Goal: Transaction & Acquisition: Download file/media

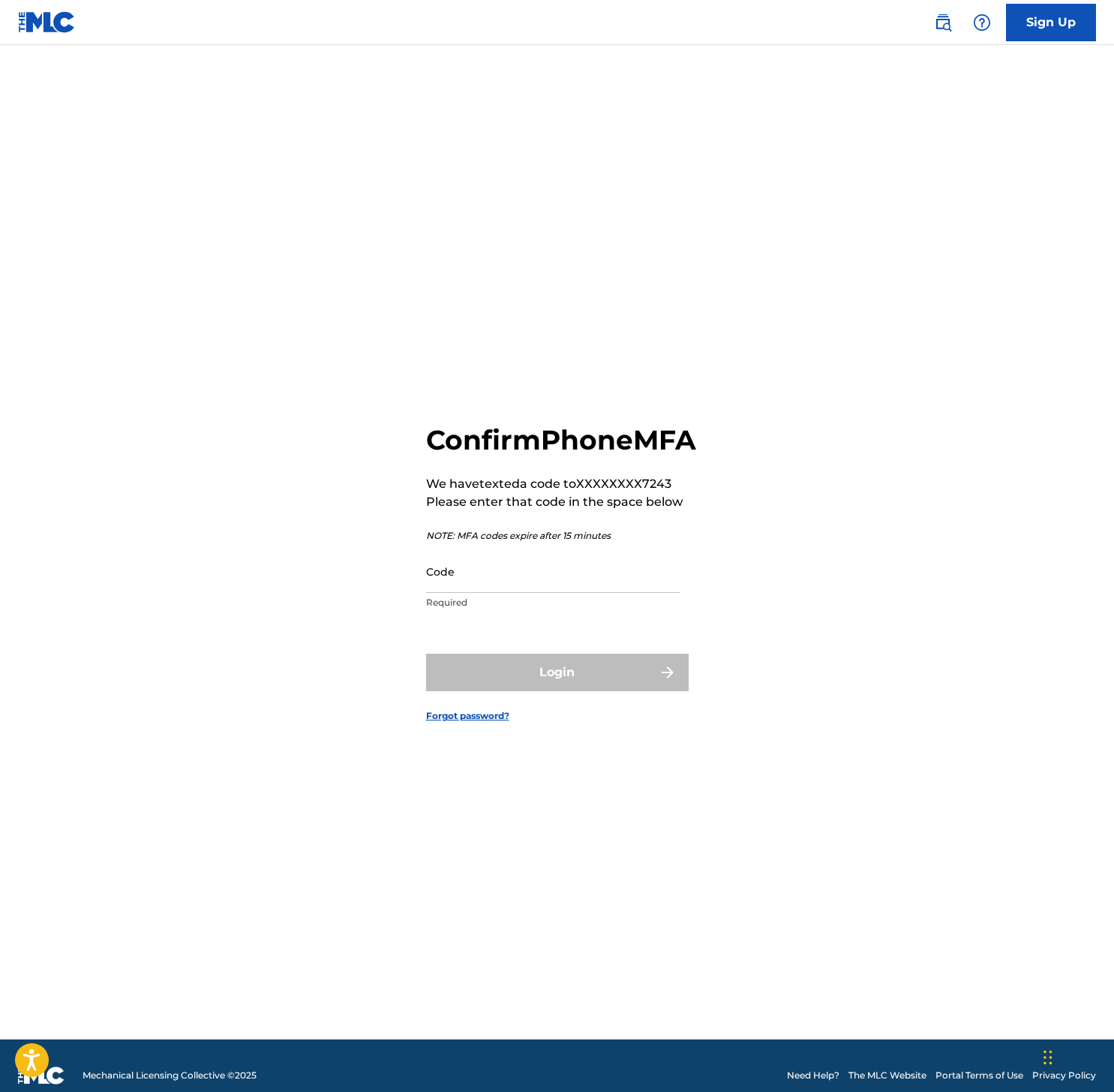
click at [559, 612] on div "Code Required" at bounding box center [553, 584] width 254 height 68
click at [555, 590] on input "Code" at bounding box center [553, 571] width 254 height 43
paste input "497763"
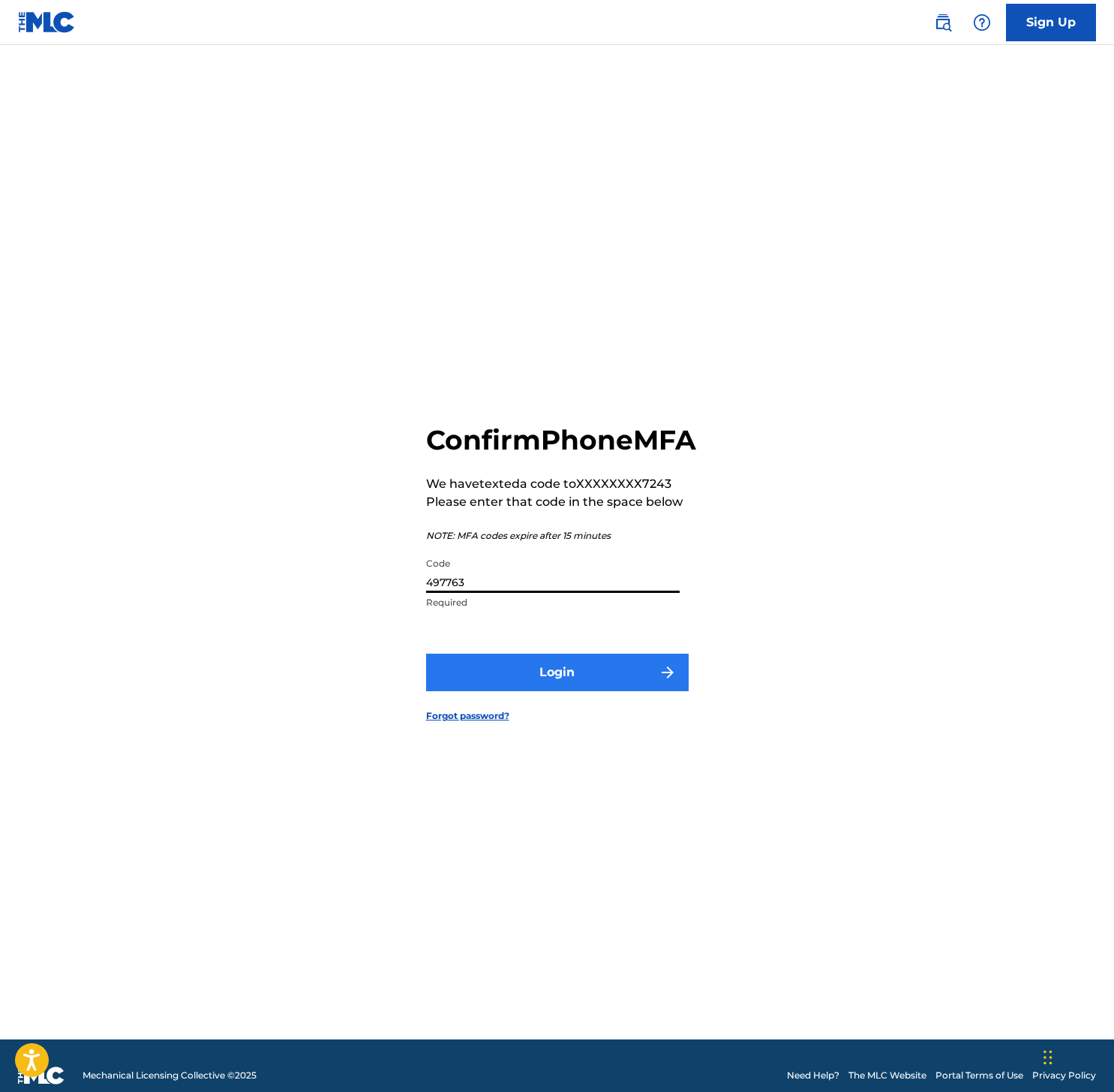
type input "497763"
click at [603, 691] on button "Login" at bounding box center [558, 672] width 263 height 37
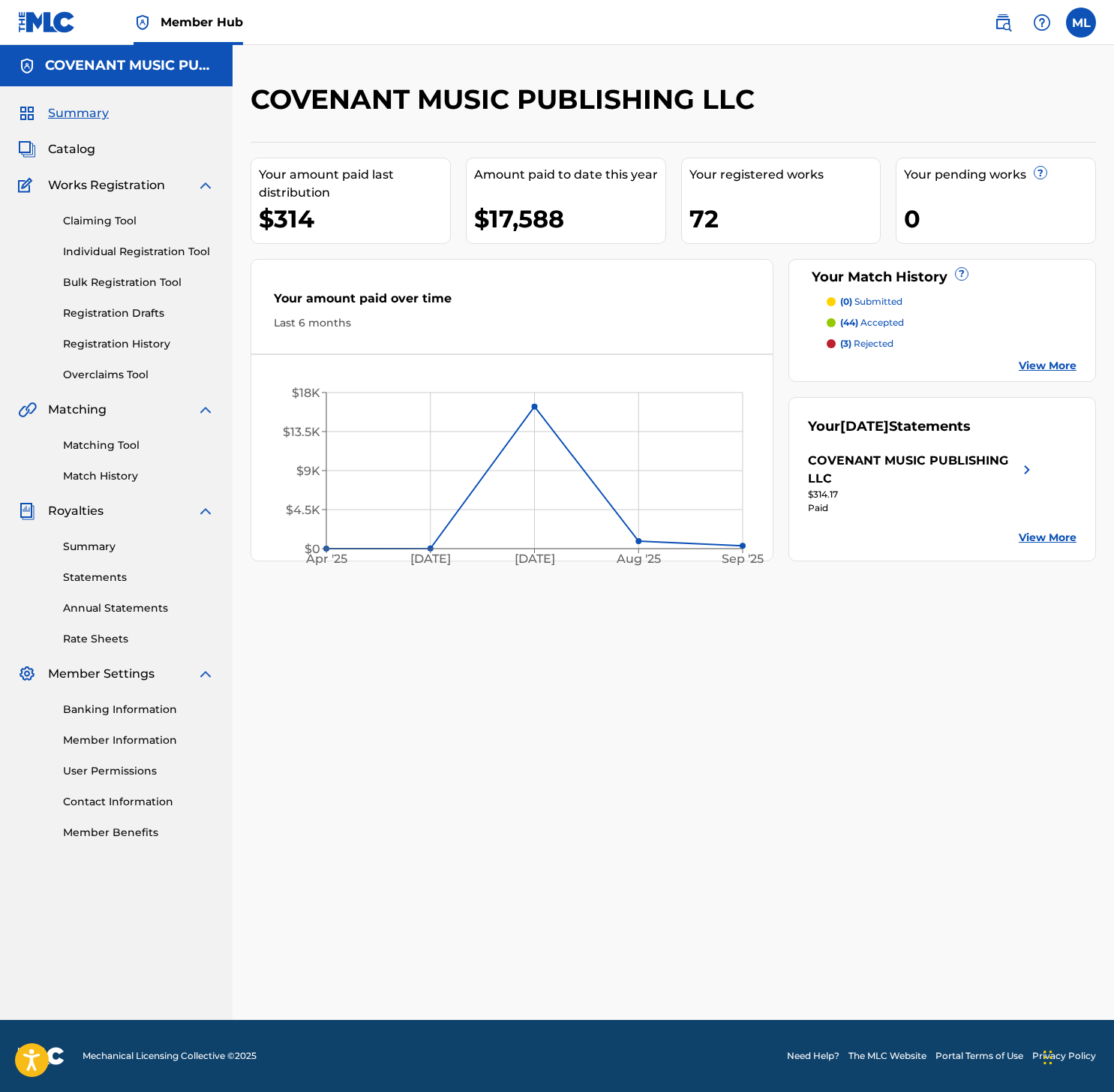
click at [850, 470] on div "COVENANT MUSIC PUBLISHING LLC" at bounding box center [913, 469] width 210 height 36
click at [1039, 473] on div "Your September 2025 Statements COVENANT MUSIC PUBLISHING LLC $314.17 Paid View …" at bounding box center [942, 479] width 308 height 164
click at [110, 477] on link "Match History" at bounding box center [138, 476] width 151 height 16
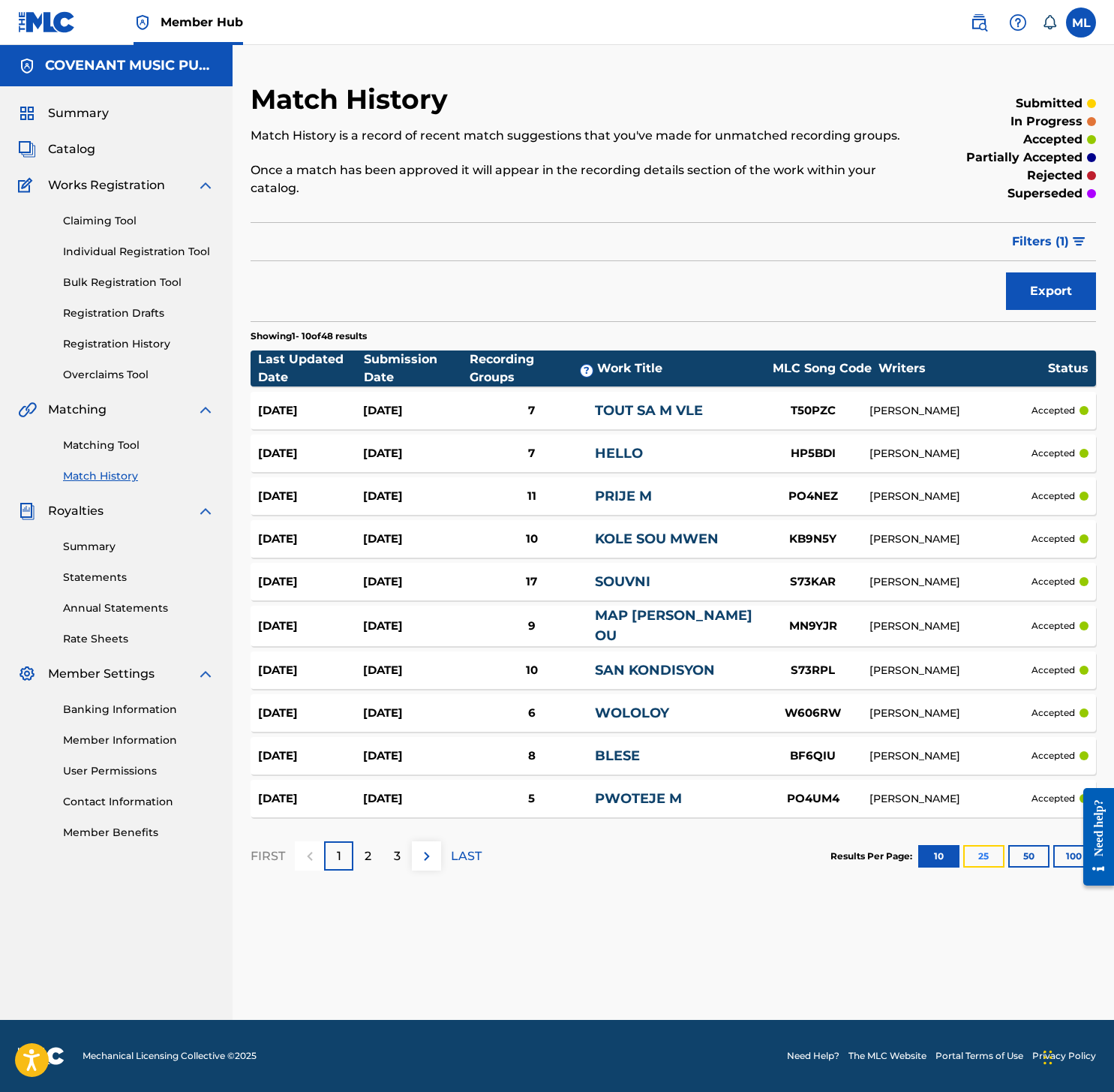
click at [981, 856] on button "25" at bounding box center [984, 856] width 41 height 23
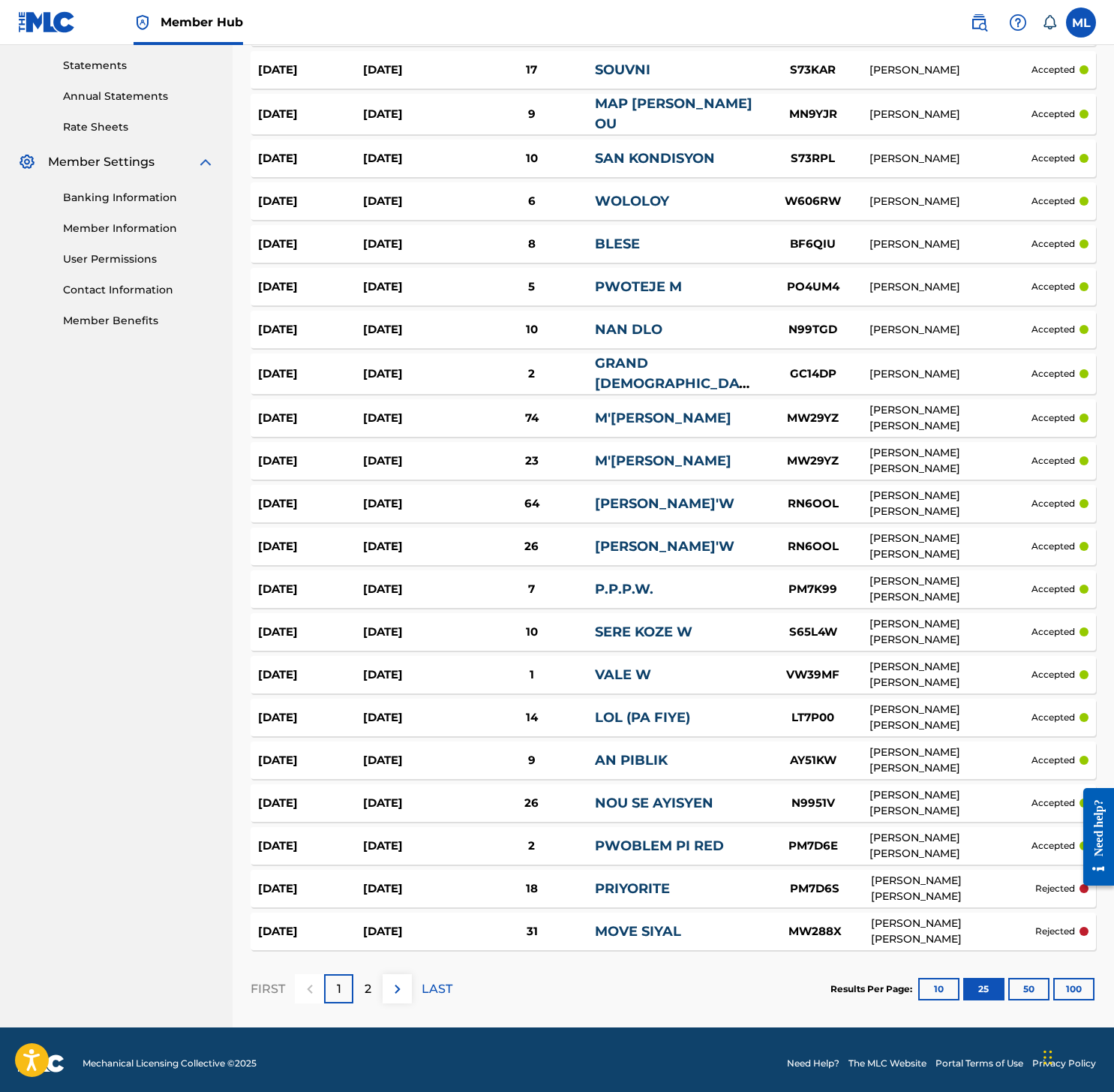
scroll to position [513, 0]
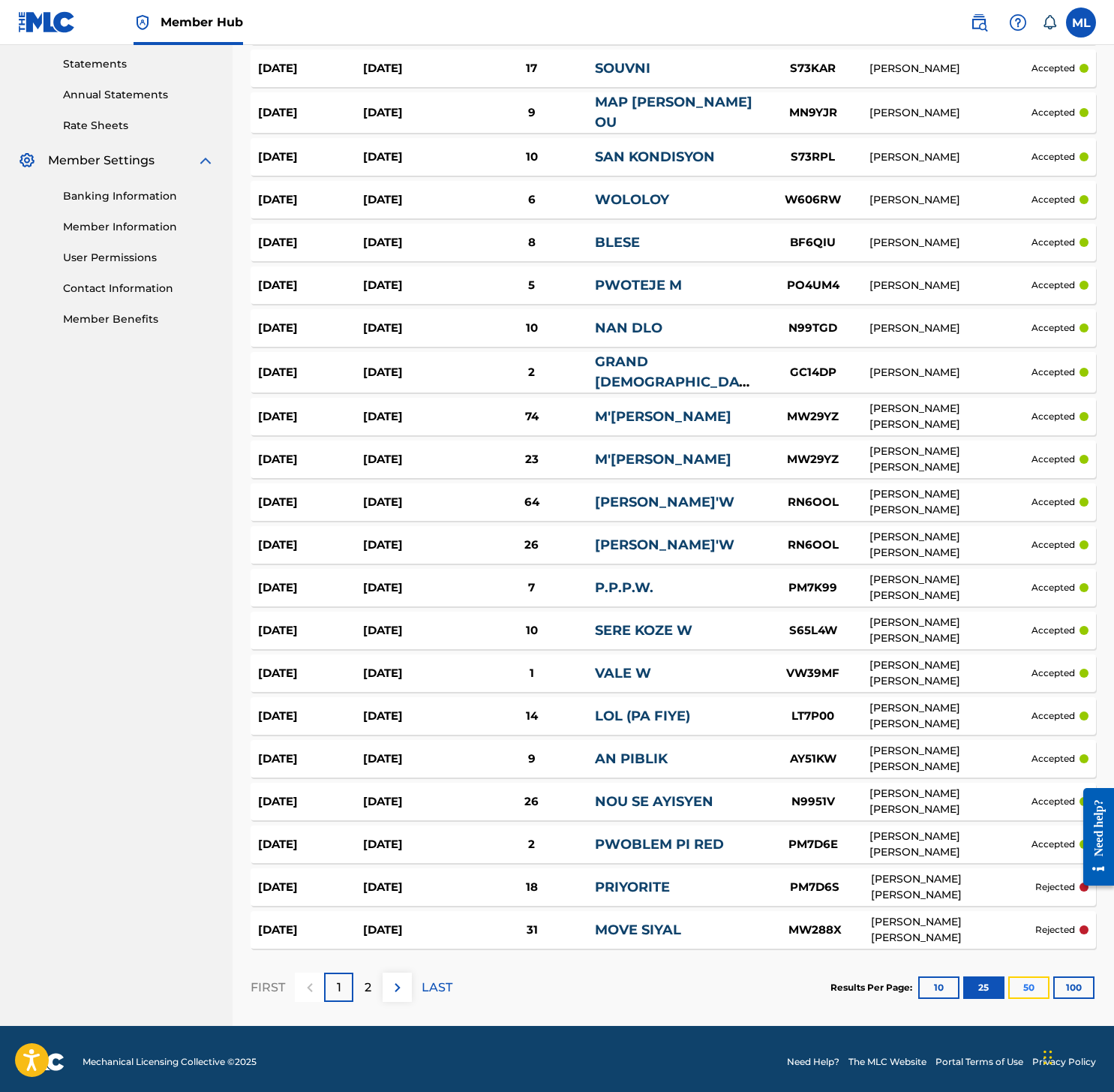
click at [1025, 984] on button "50" at bounding box center [1029, 988] width 41 height 23
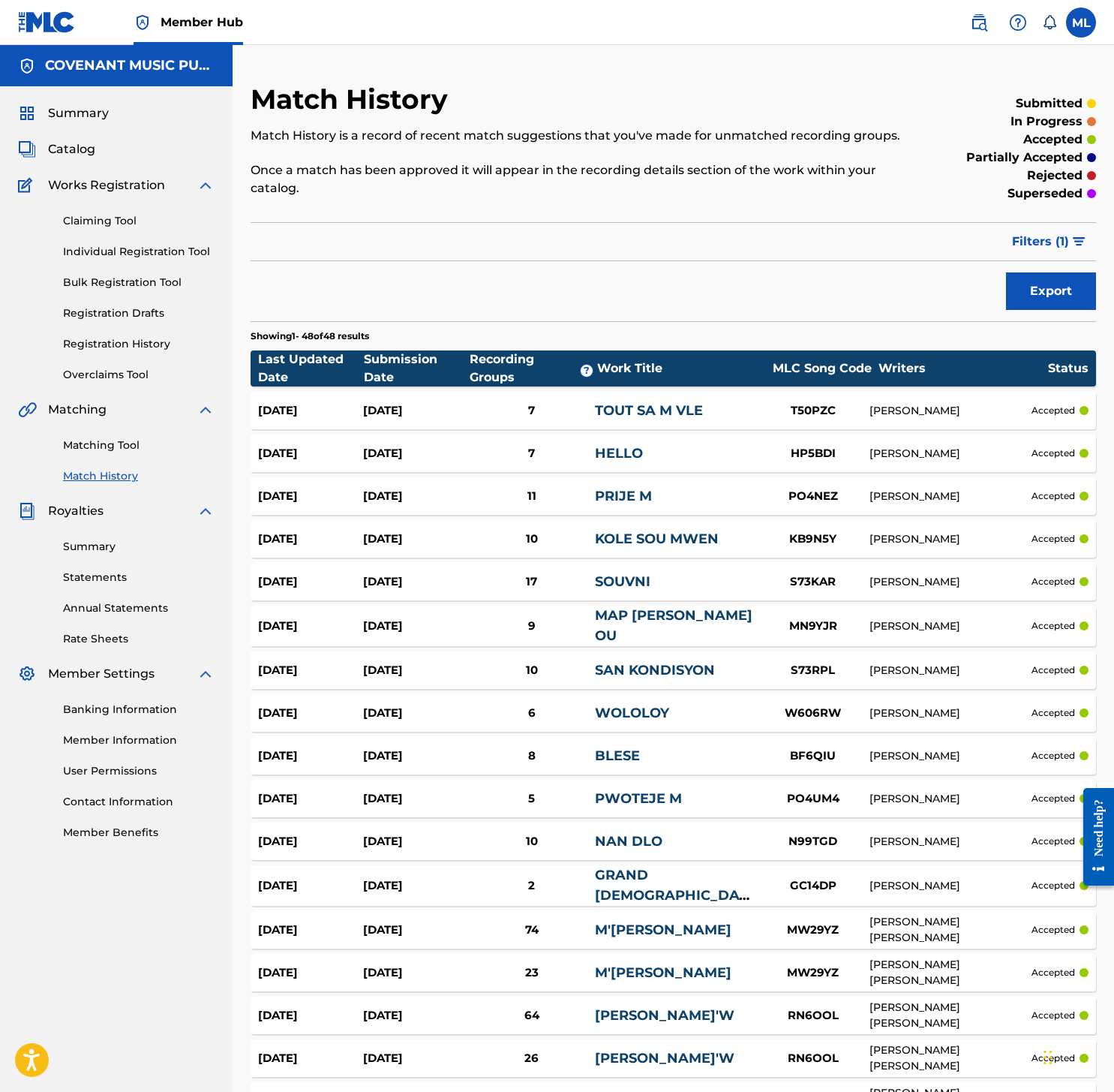
click at [108, 472] on link "Match History" at bounding box center [138, 476] width 151 height 16
click at [79, 147] on span "Catalog" at bounding box center [71, 150] width 47 height 18
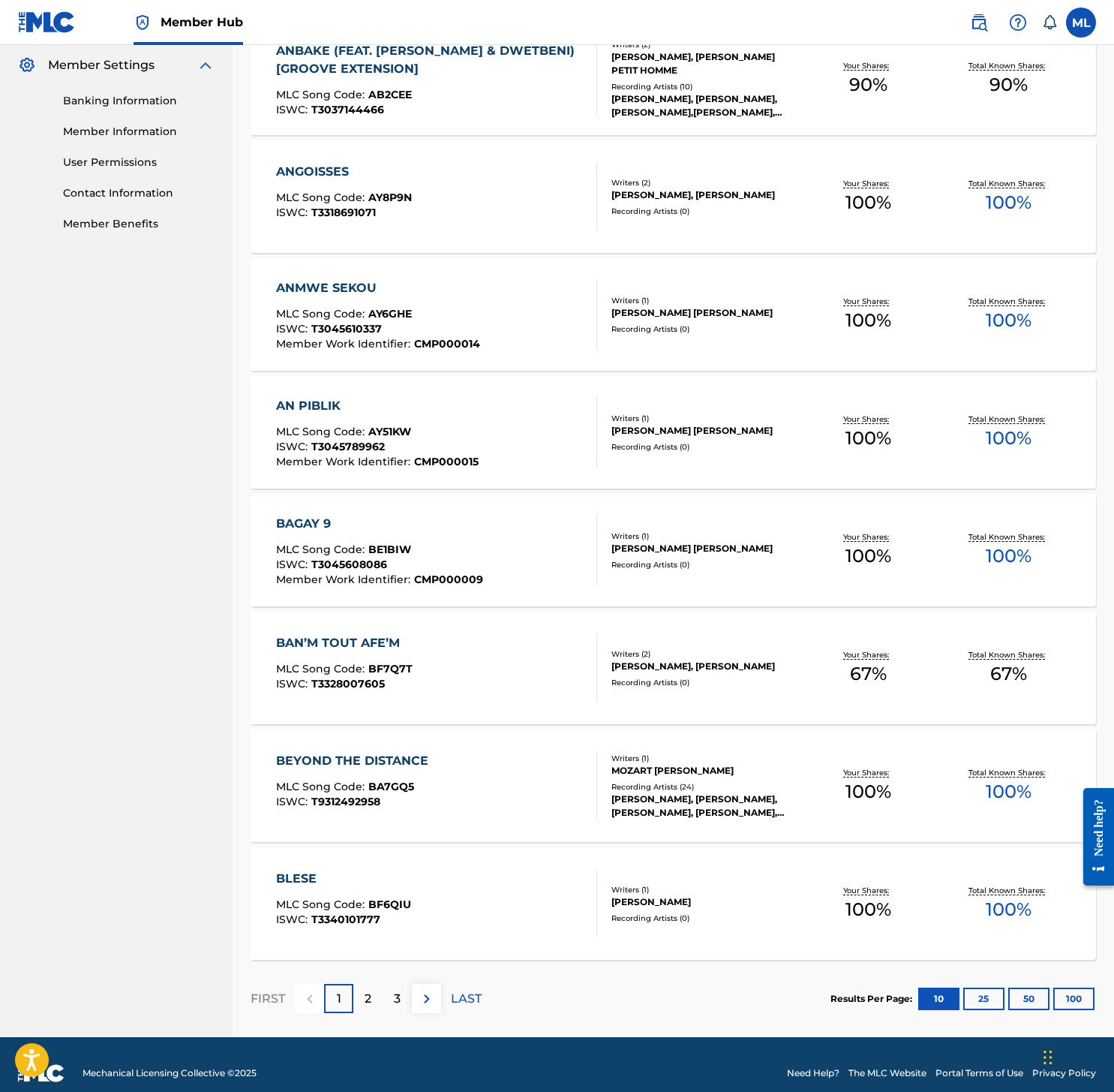
scroll to position [626, 0]
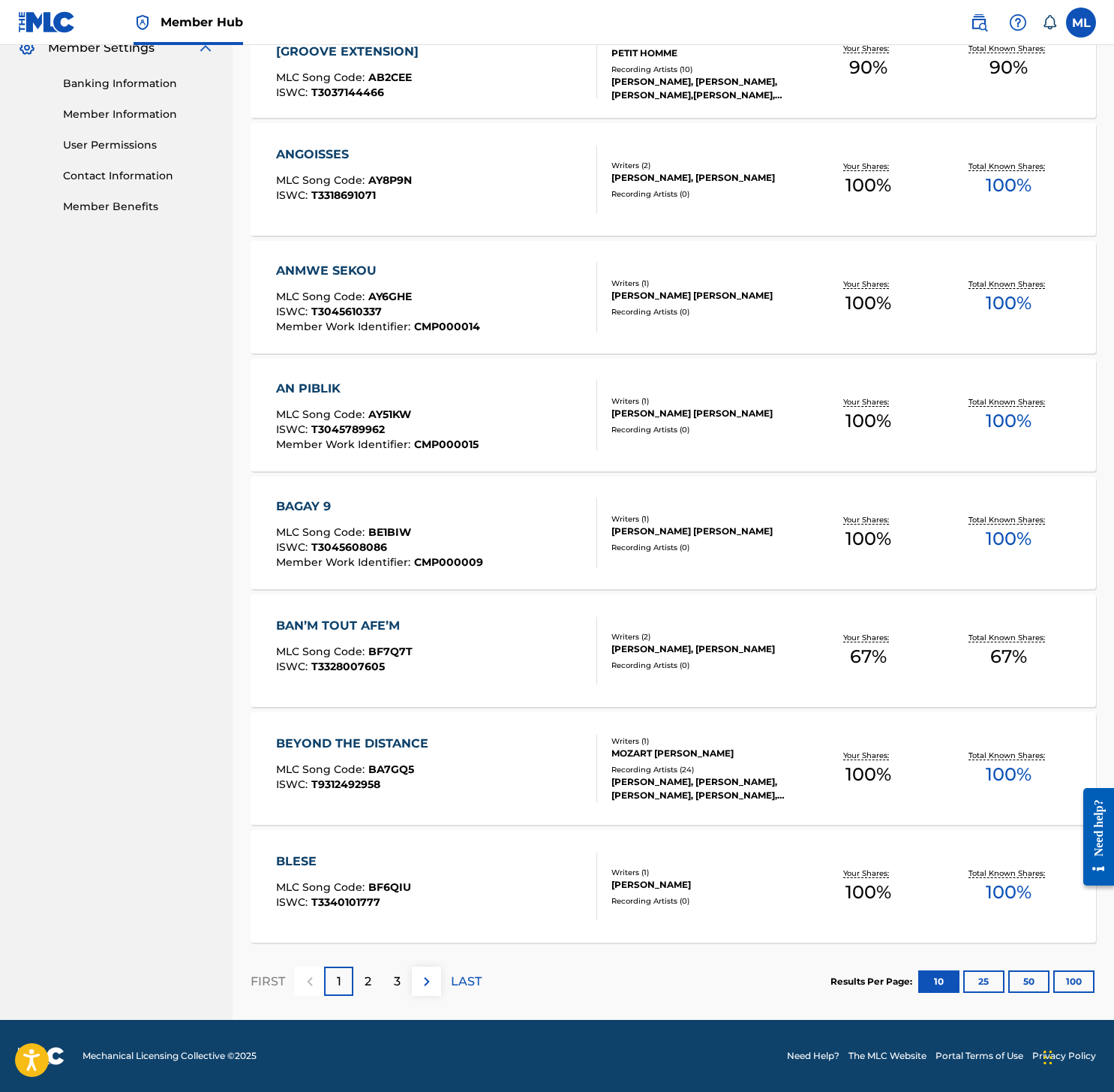
click at [508, 570] on div "BAGAY 9 MLC Song Code : BE1BIW ISWC : T3045608086 Member Work Identifier : CMP0…" at bounding box center [673, 533] width 846 height 112
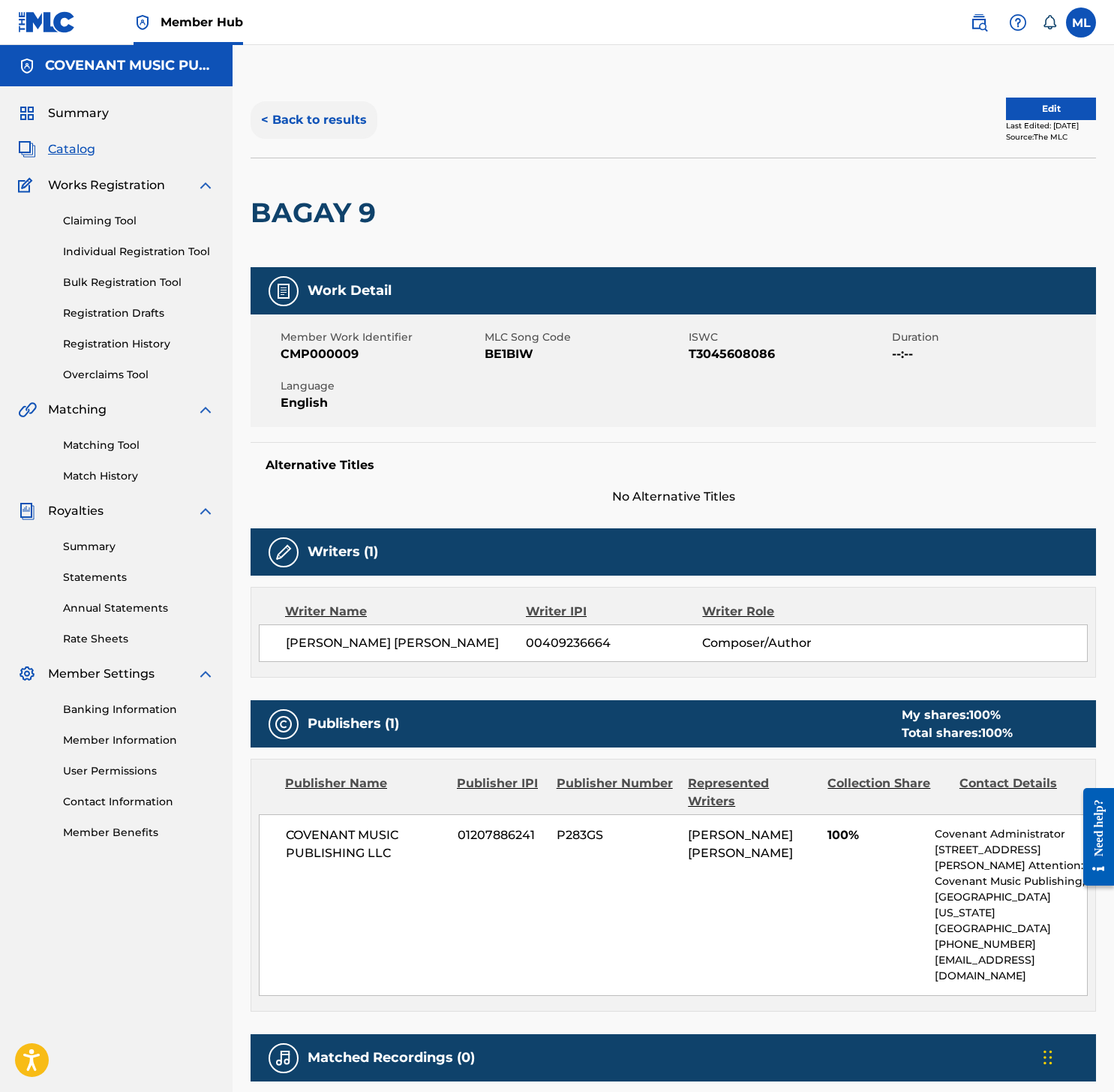
click at [294, 117] on button "< Back to results" at bounding box center [314, 119] width 127 height 37
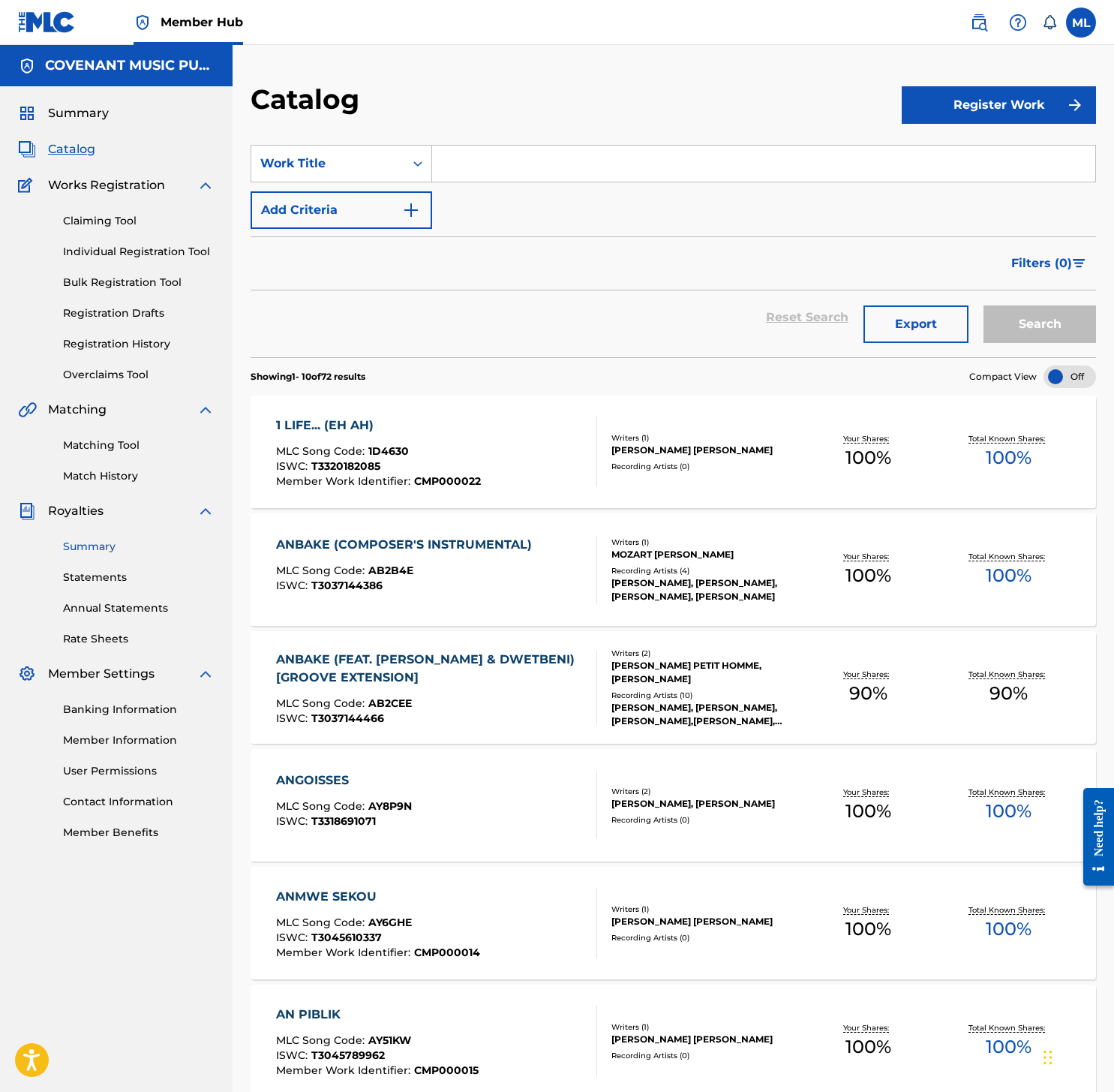
click at [106, 550] on link "Summary" at bounding box center [138, 546] width 151 height 16
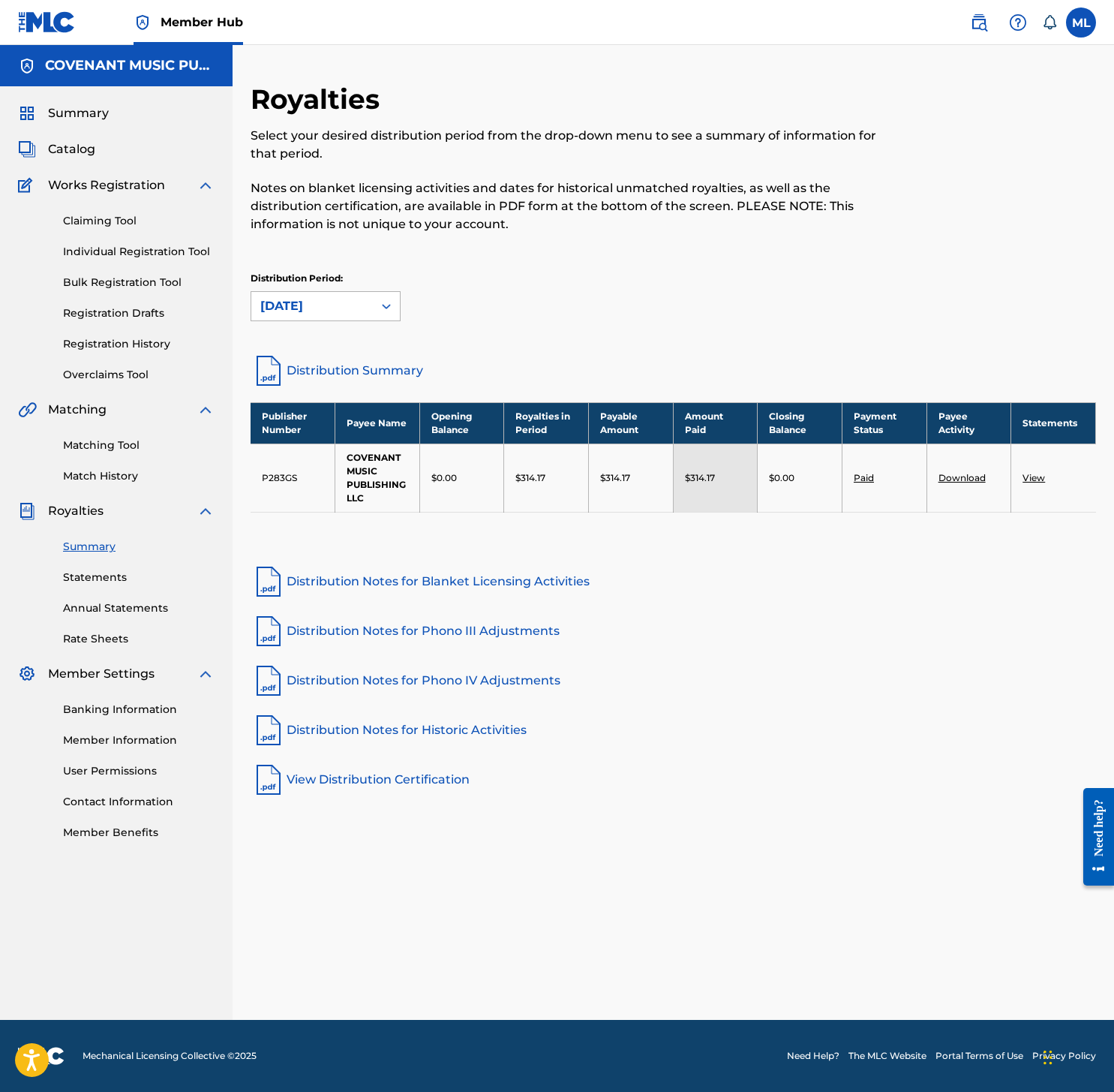
click at [356, 312] on div "[DATE]" at bounding box center [312, 306] width 103 height 18
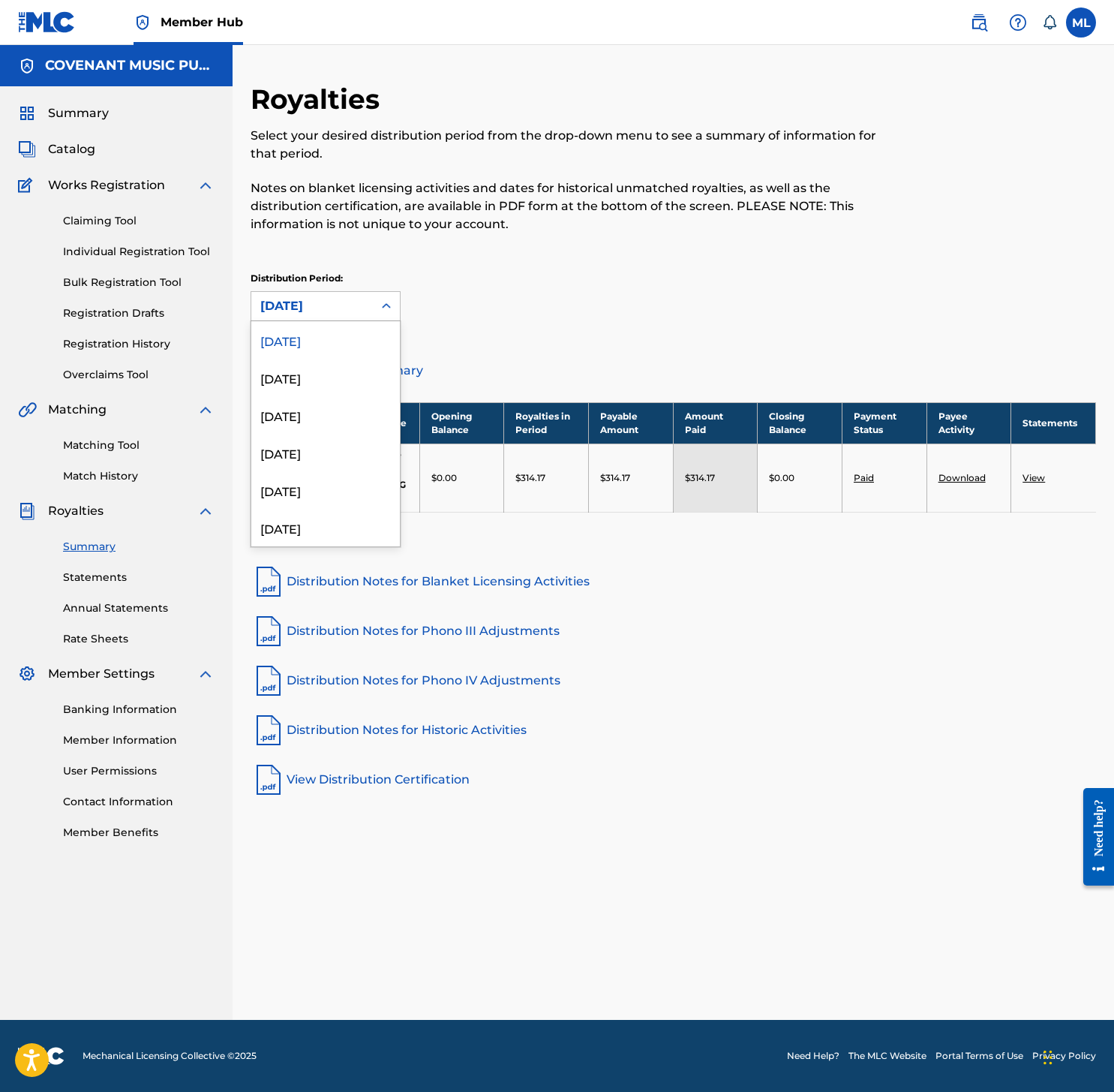
click at [527, 271] on div "Distribution Period: September 2025 selected, 1 of 54. 54 results available. Us…" at bounding box center [673, 296] width 846 height 49
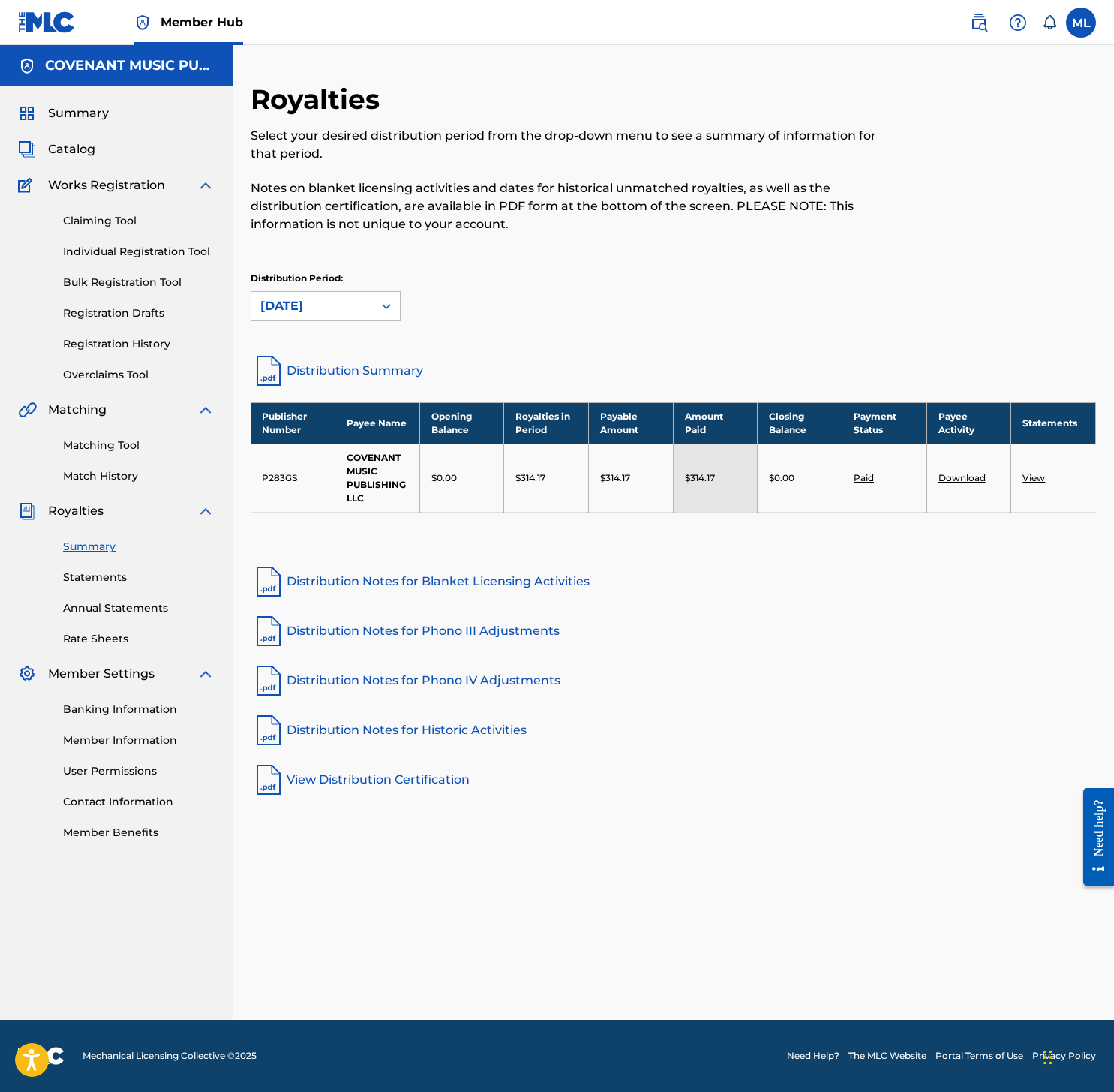
click at [981, 477] on link "Download" at bounding box center [962, 477] width 47 height 11
click at [1027, 479] on link "View" at bounding box center [1034, 477] width 23 height 11
click at [103, 574] on link "Statements" at bounding box center [138, 578] width 151 height 16
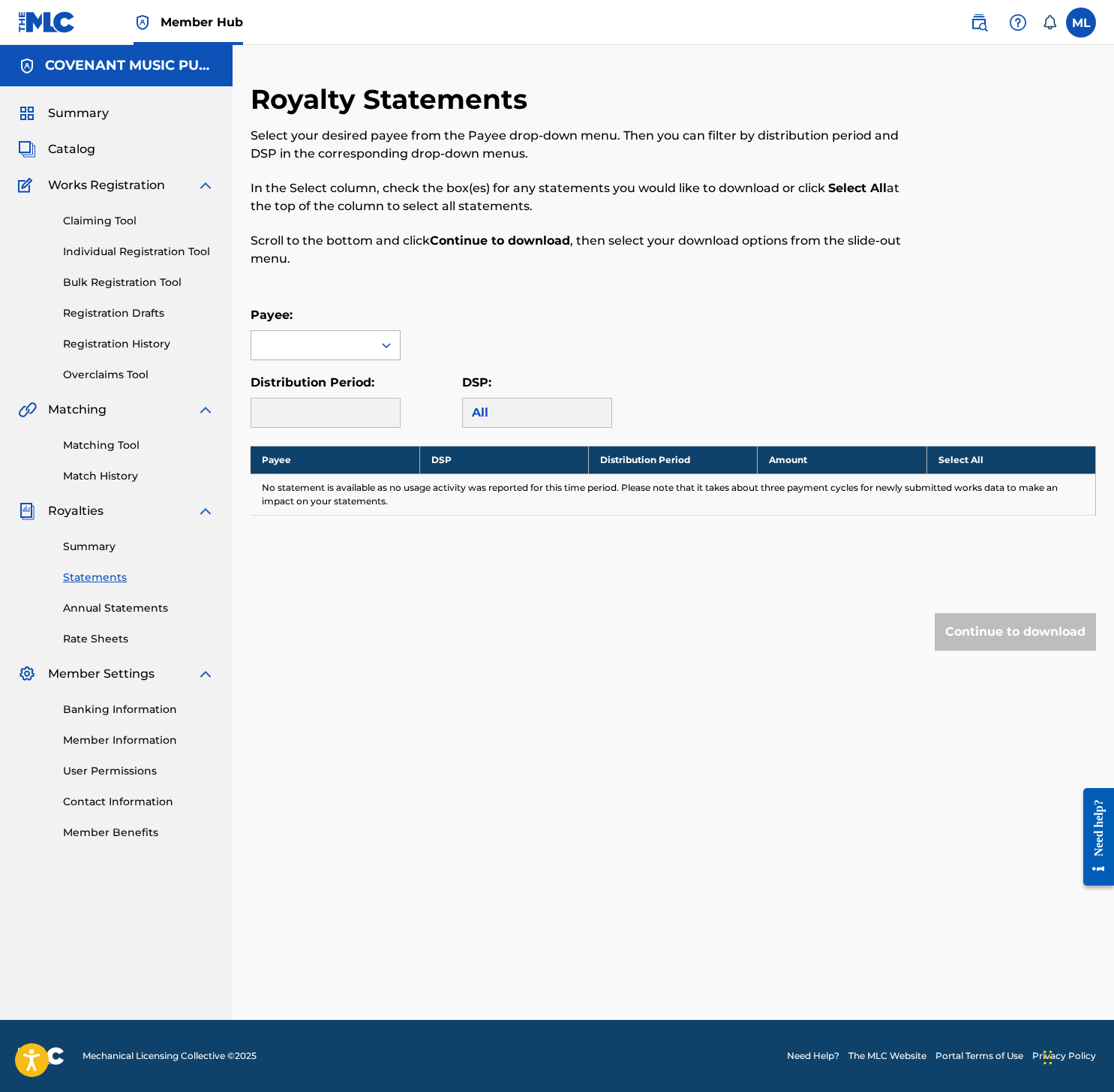
click at [288, 359] on div "Payee: Distribution Period: DSP: All" at bounding box center [673, 367] width 846 height 122
click at [293, 346] on div at bounding box center [312, 345] width 122 height 29
click at [309, 385] on div "COVENANT MUSIC PUBLISHING LLC" at bounding box center [326, 388] width 149 height 55
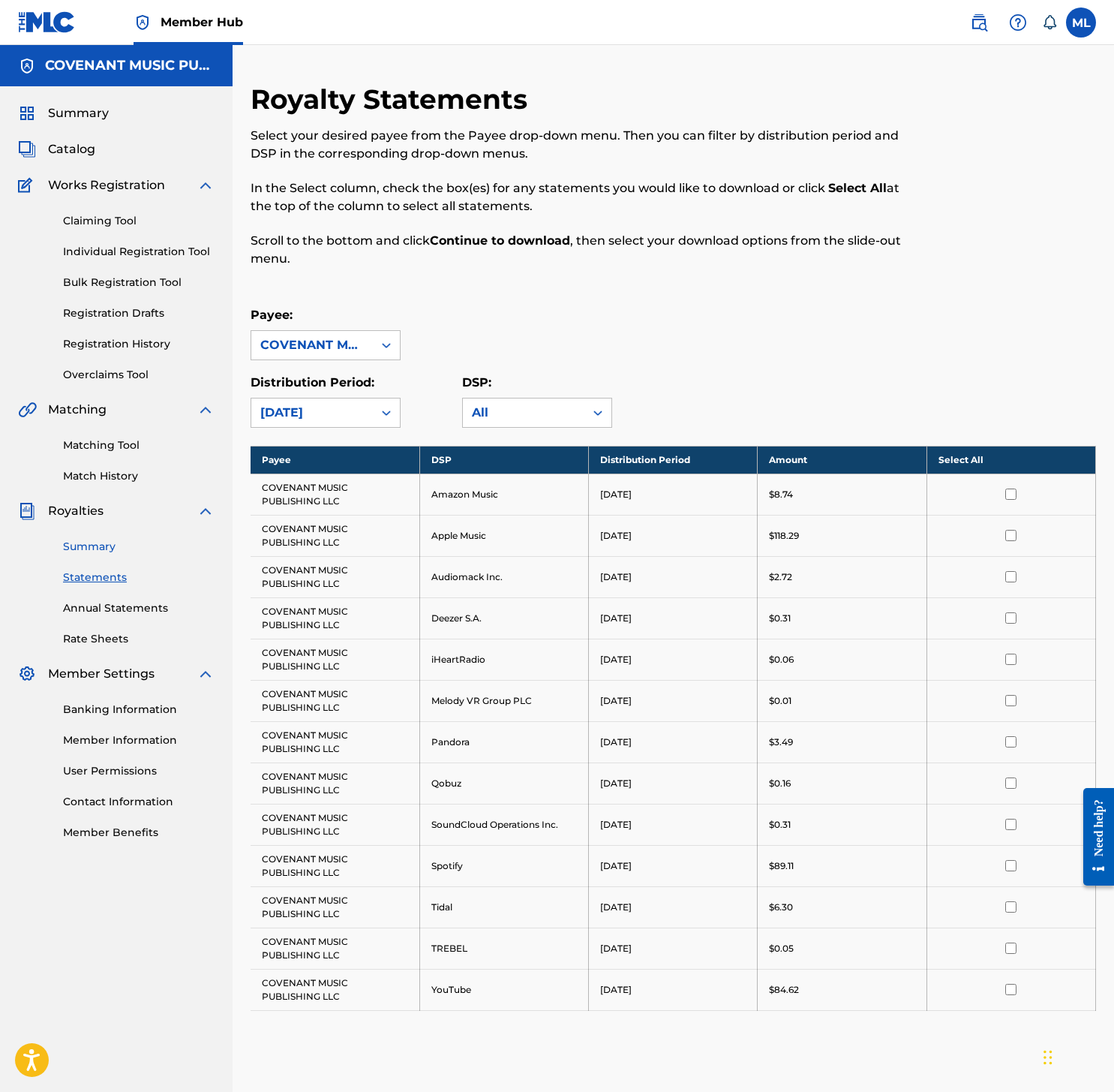
click at [103, 549] on link "Summary" at bounding box center [138, 546] width 151 height 16
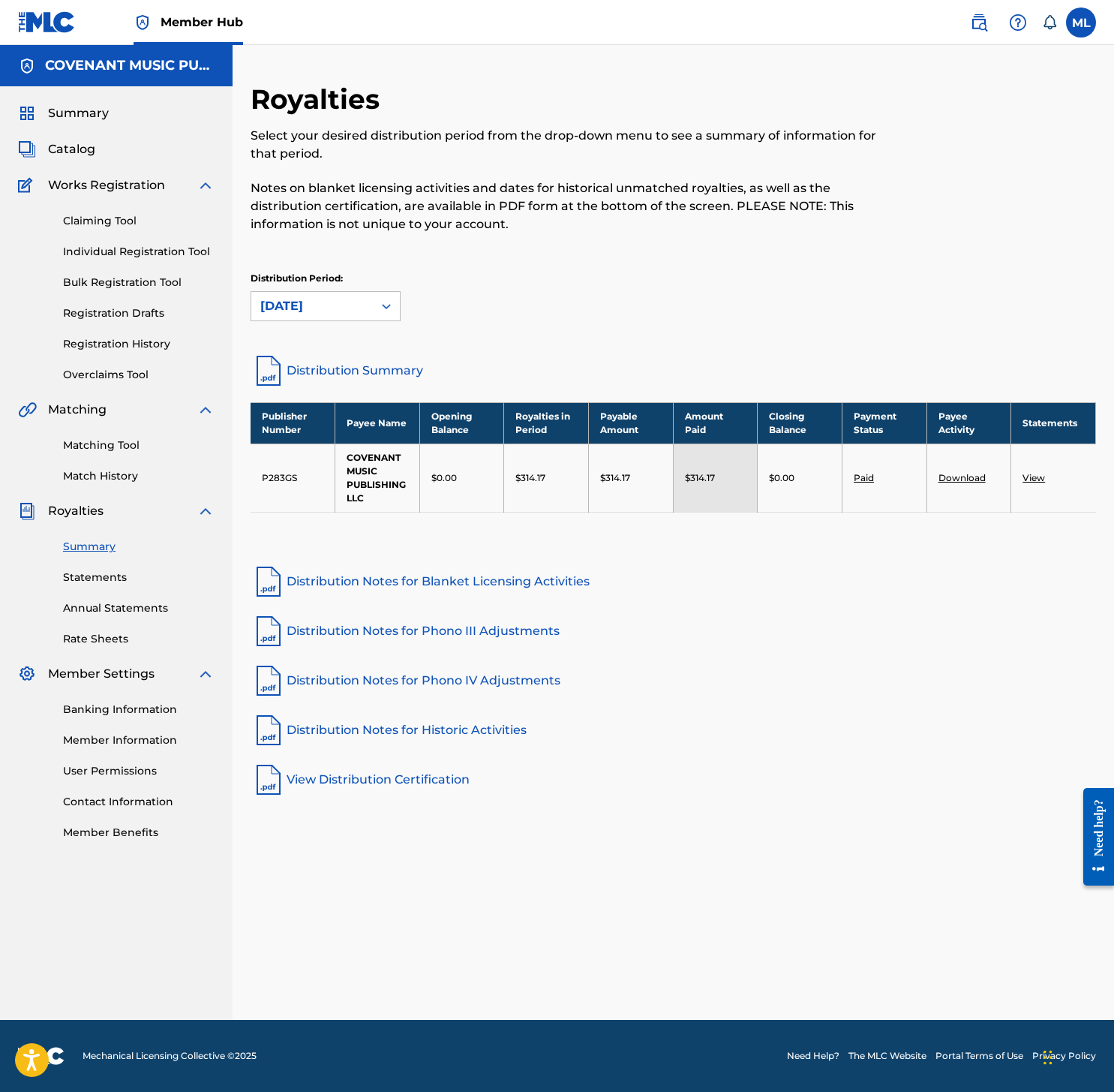
click at [968, 476] on link "Download" at bounding box center [962, 477] width 47 height 11
click at [85, 514] on span "Royalties" at bounding box center [75, 511] width 55 height 18
click at [101, 546] on link "Summary" at bounding box center [138, 546] width 151 height 16
click at [109, 584] on link "Statements" at bounding box center [138, 578] width 151 height 16
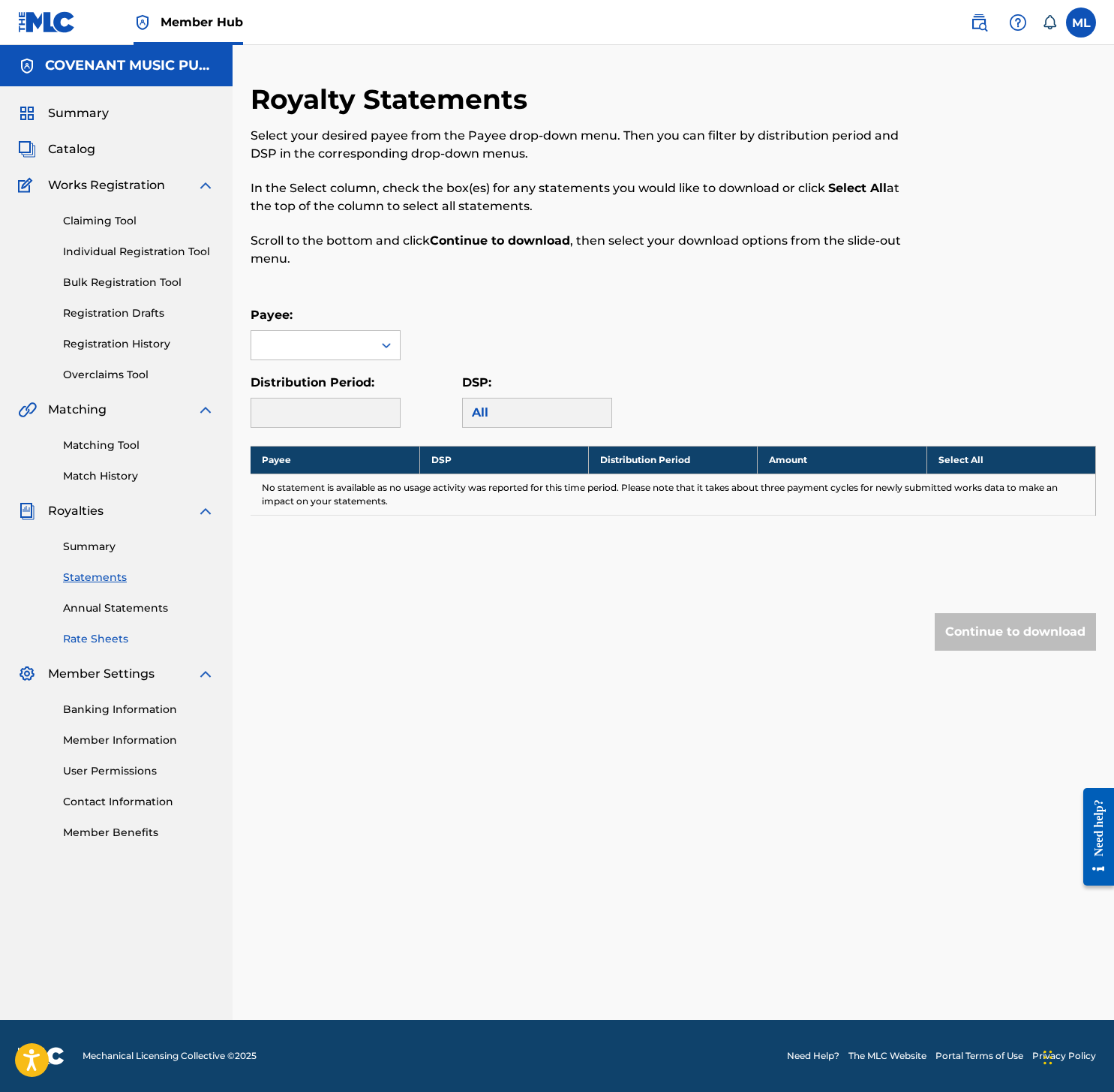
click at [112, 631] on link "Rate Sheets" at bounding box center [138, 638] width 151 height 16
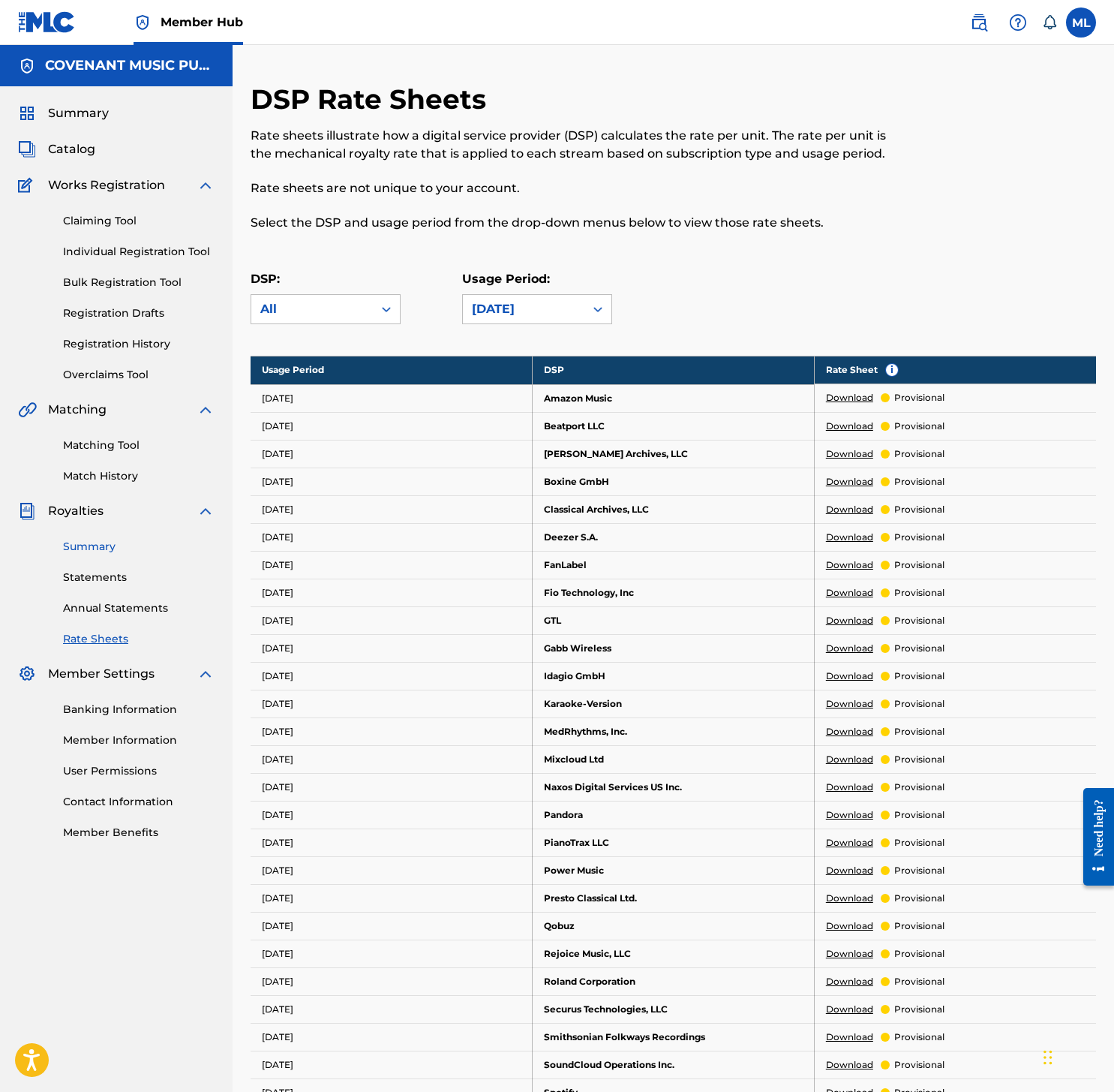
click at [103, 543] on link "Summary" at bounding box center [138, 546] width 151 height 16
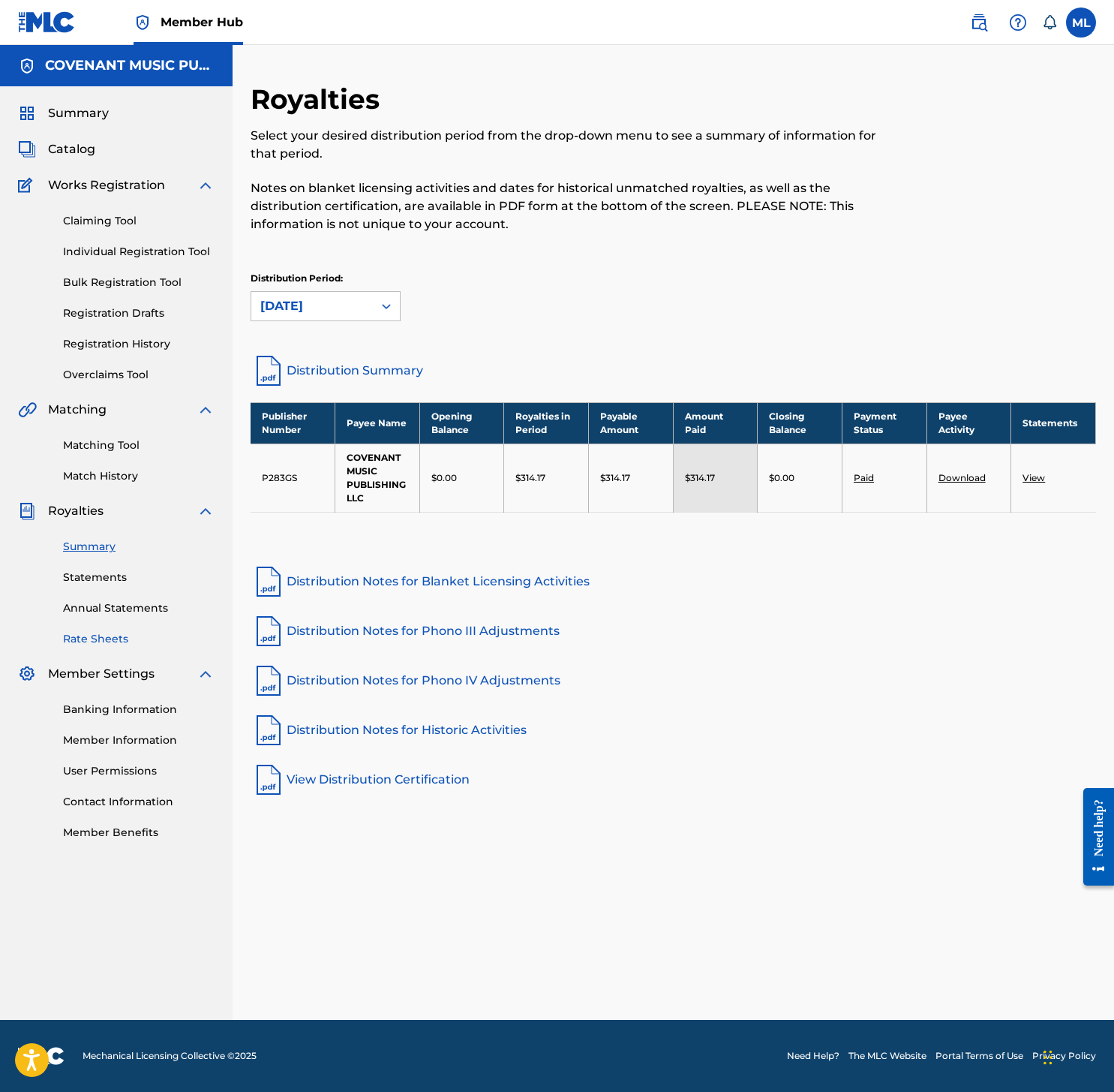
click at [100, 633] on link "Rate Sheets" at bounding box center [138, 638] width 151 height 16
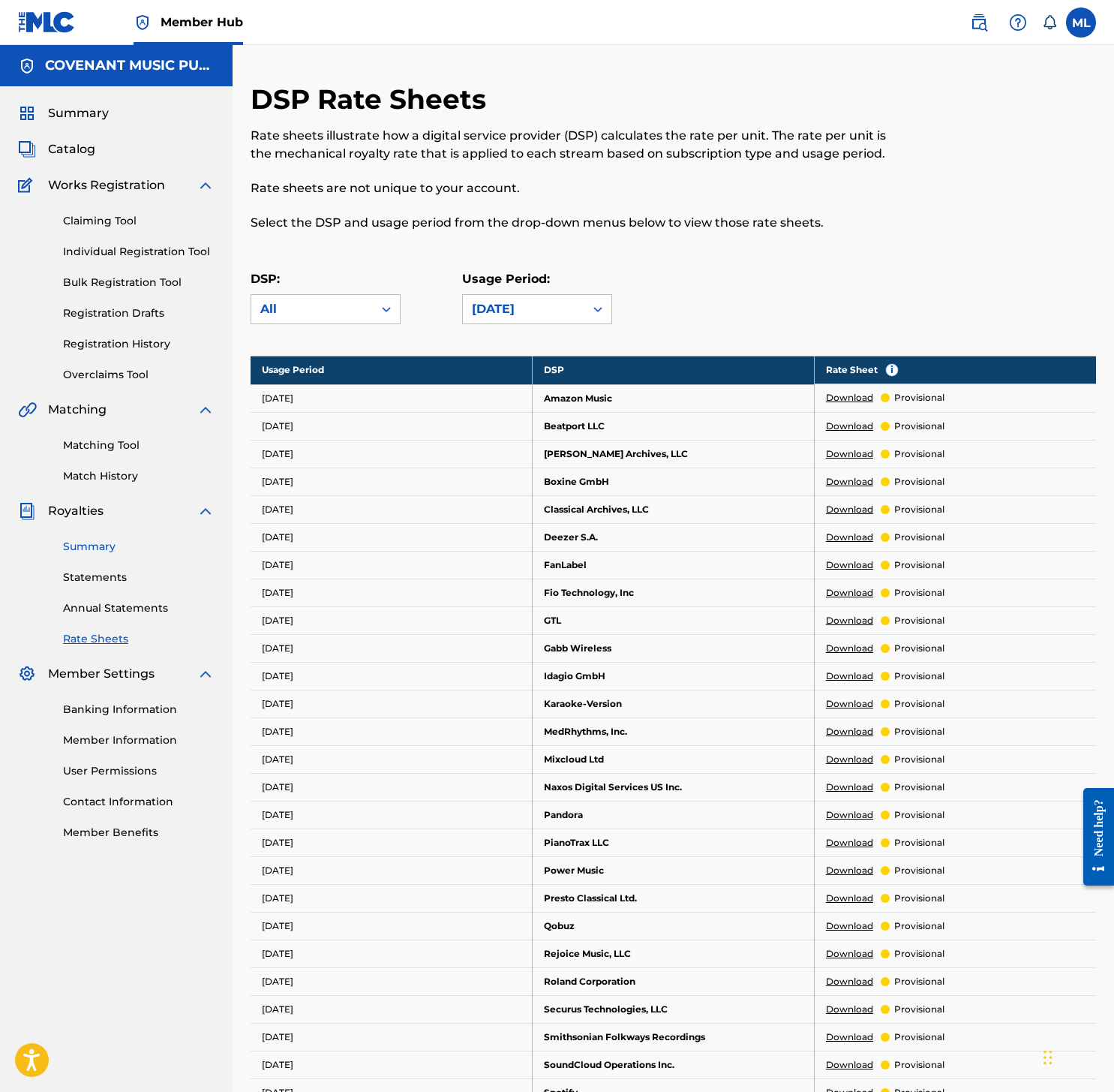
click at [98, 539] on link "Summary" at bounding box center [138, 546] width 151 height 16
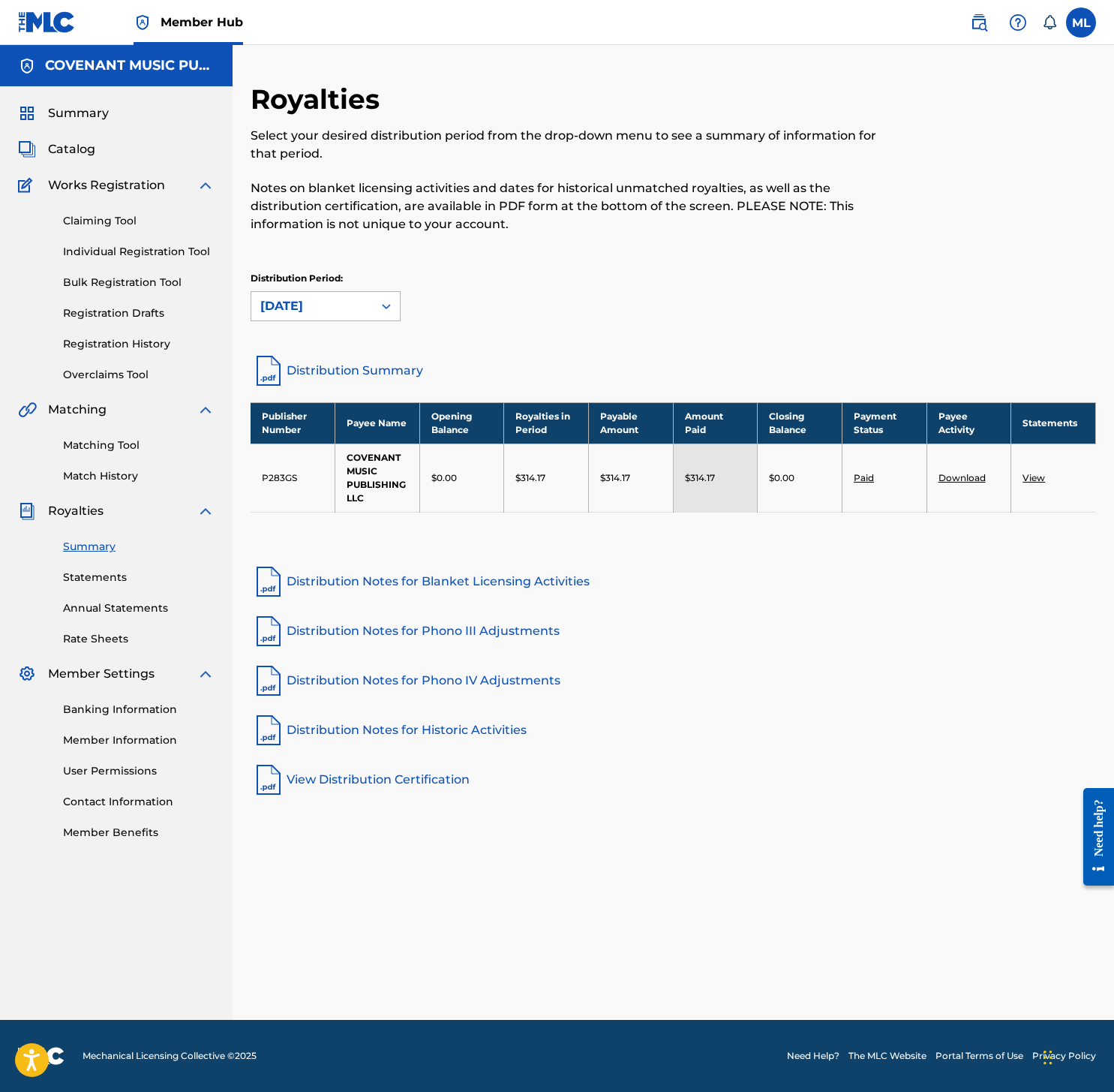
click at [371, 307] on div "[DATE]" at bounding box center [312, 306] width 122 height 29
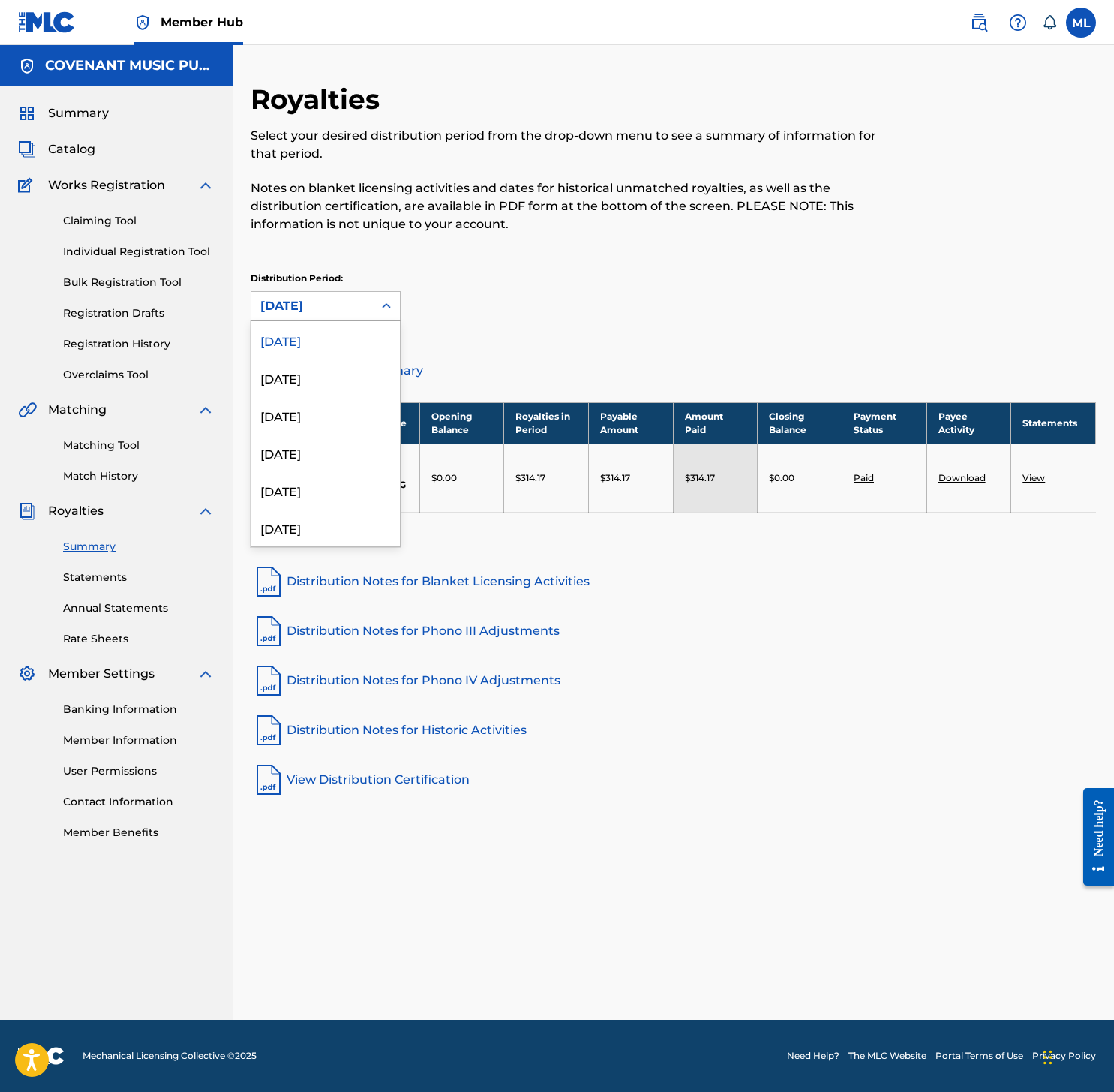
click at [324, 326] on div "[DATE]" at bounding box center [326, 340] width 149 height 37
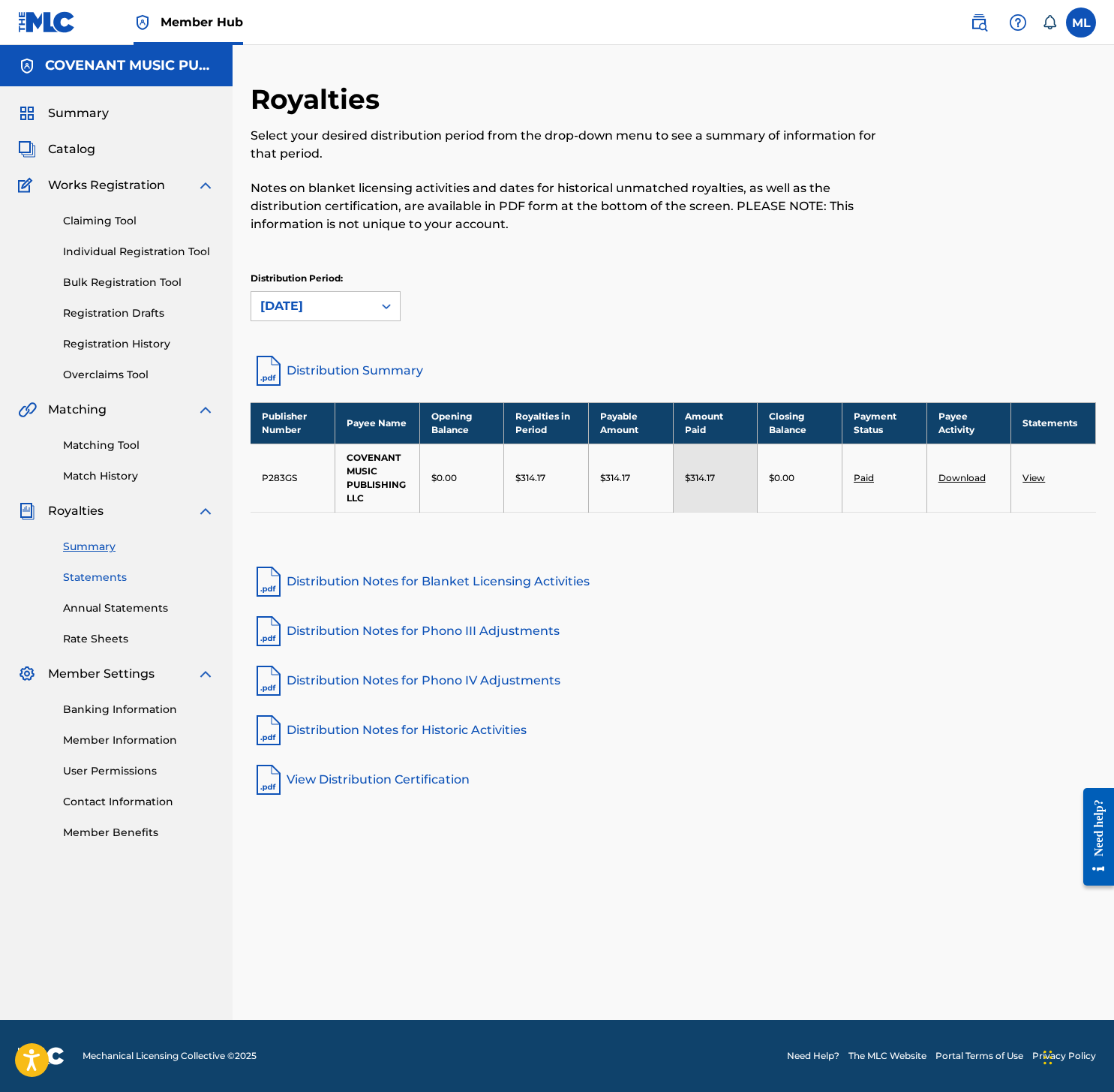
click at [131, 575] on link "Statements" at bounding box center [138, 578] width 151 height 16
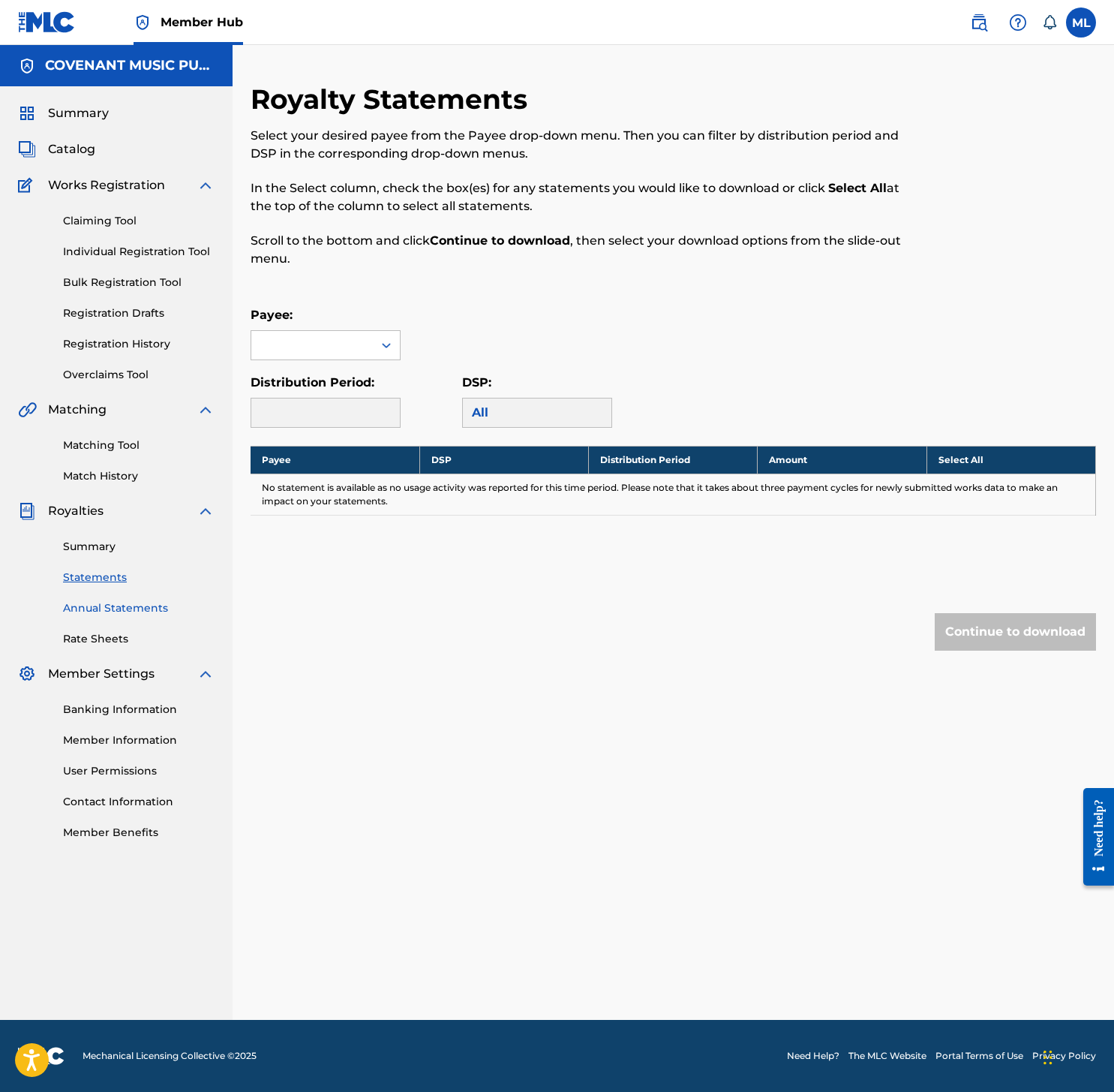
click at [108, 616] on link "Annual Statements" at bounding box center [138, 608] width 151 height 16
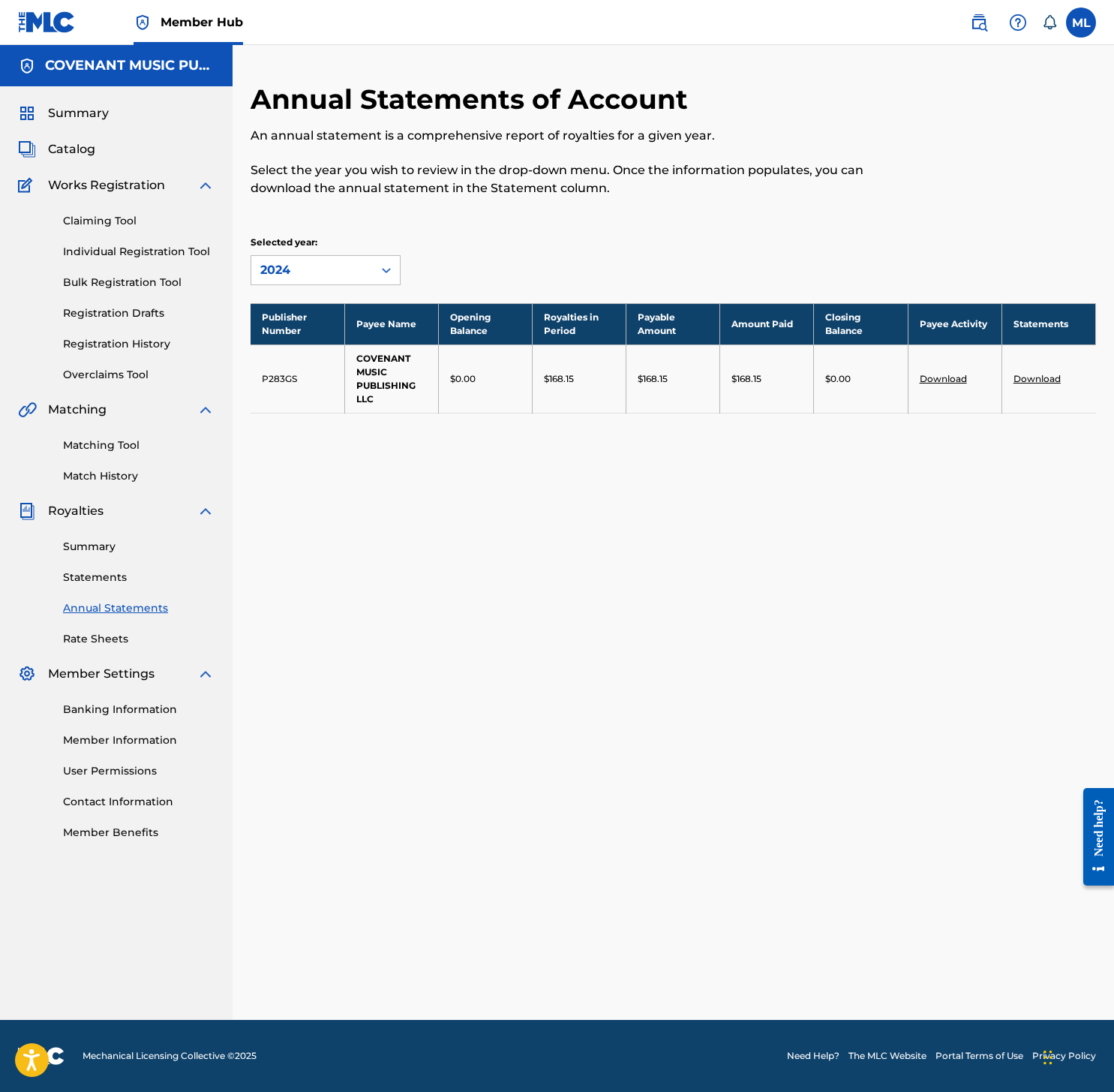
click at [299, 286] on div "Annual Statements of Account An annual statement is a comprehensive report of r…" at bounding box center [673, 267] width 846 height 369
click at [124, 382] on link "Overclaims Tool" at bounding box center [138, 375] width 151 height 16
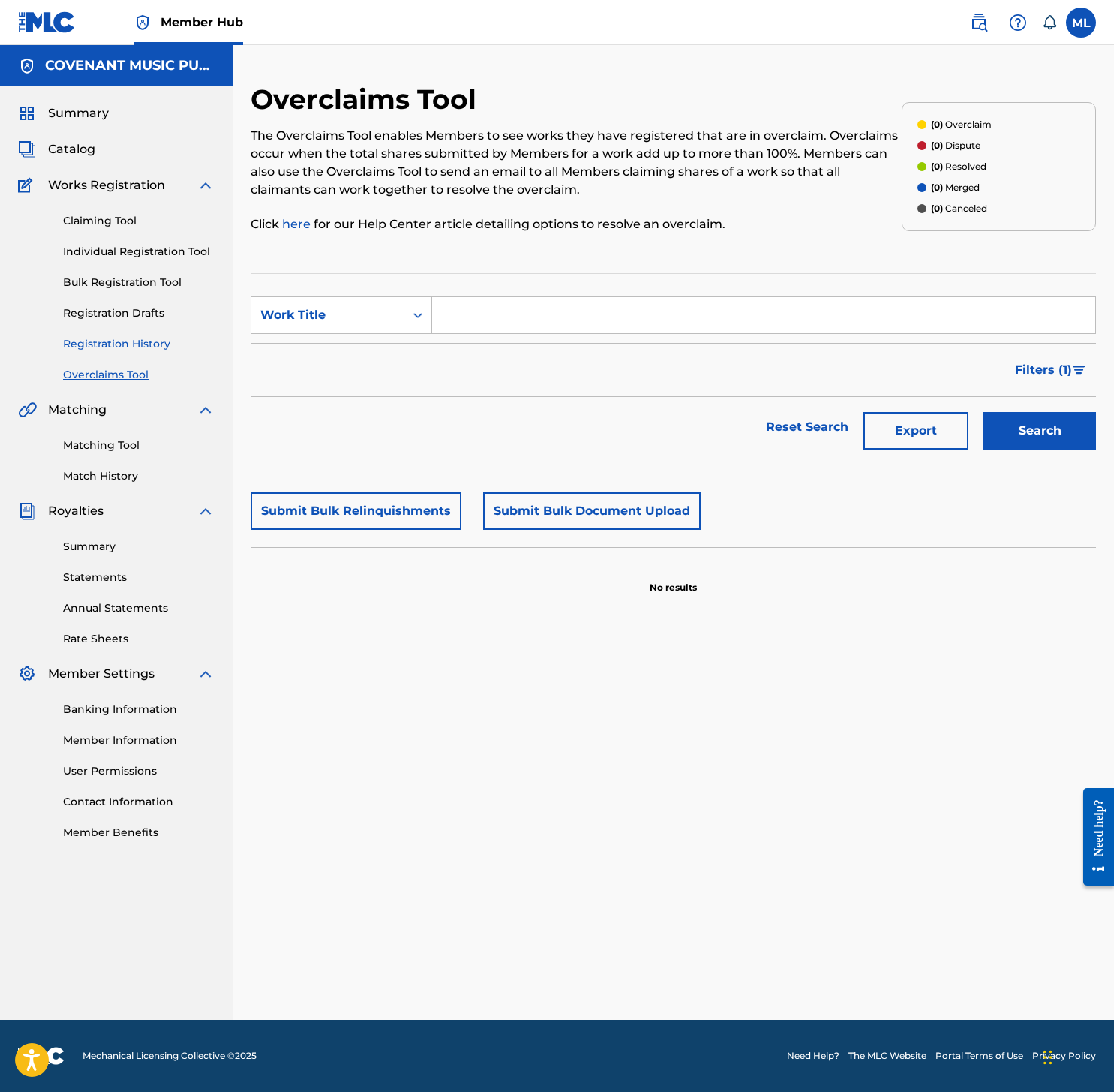
click at [129, 340] on link "Registration History" at bounding box center [138, 343] width 151 height 16
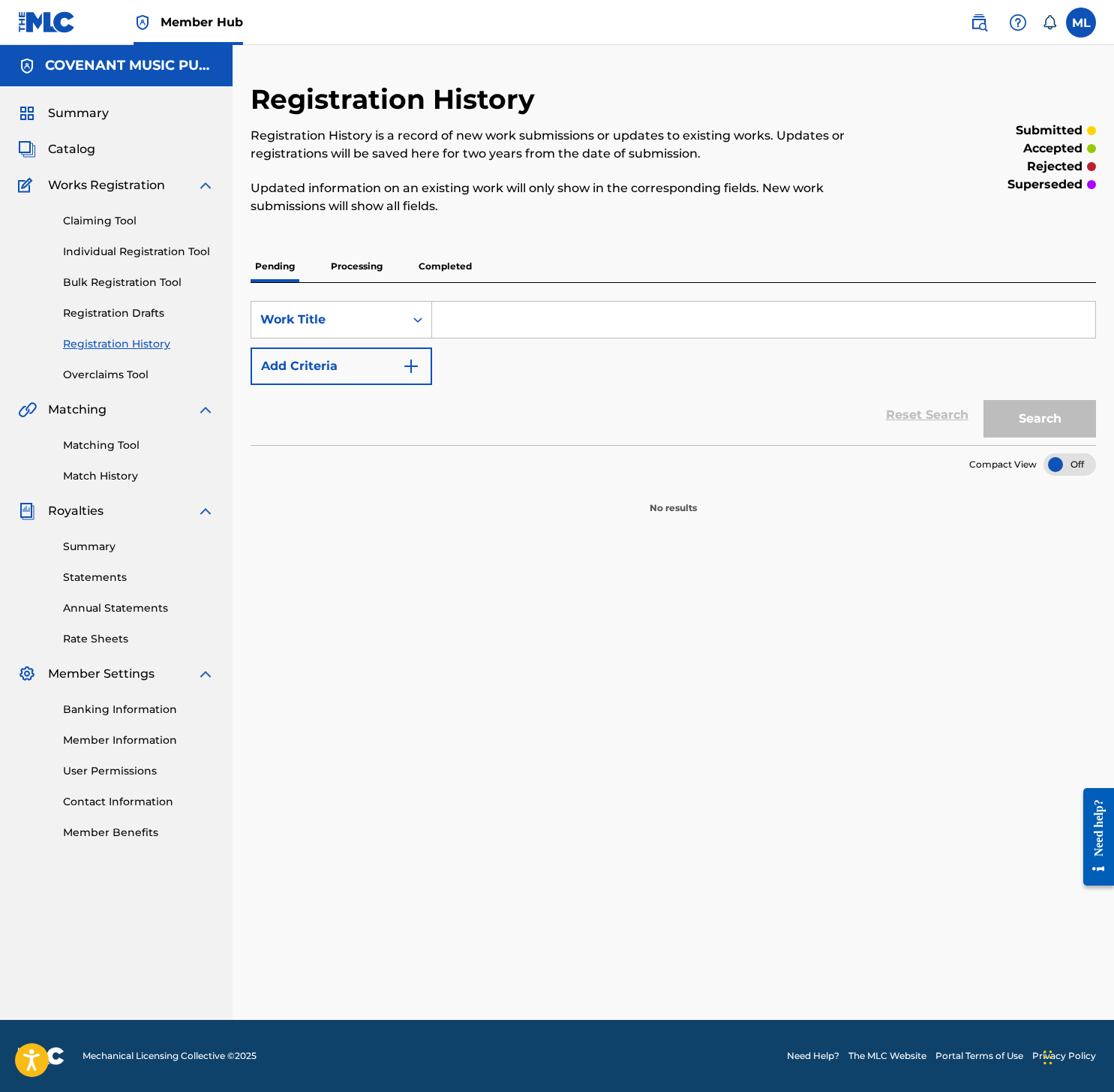
click at [123, 301] on div "Claiming Tool Individual Registration Tool Bulk Registration Tool Registration …" at bounding box center [116, 289] width 197 height 188
click at [106, 448] on link "Matching Tool" at bounding box center [138, 445] width 151 height 16
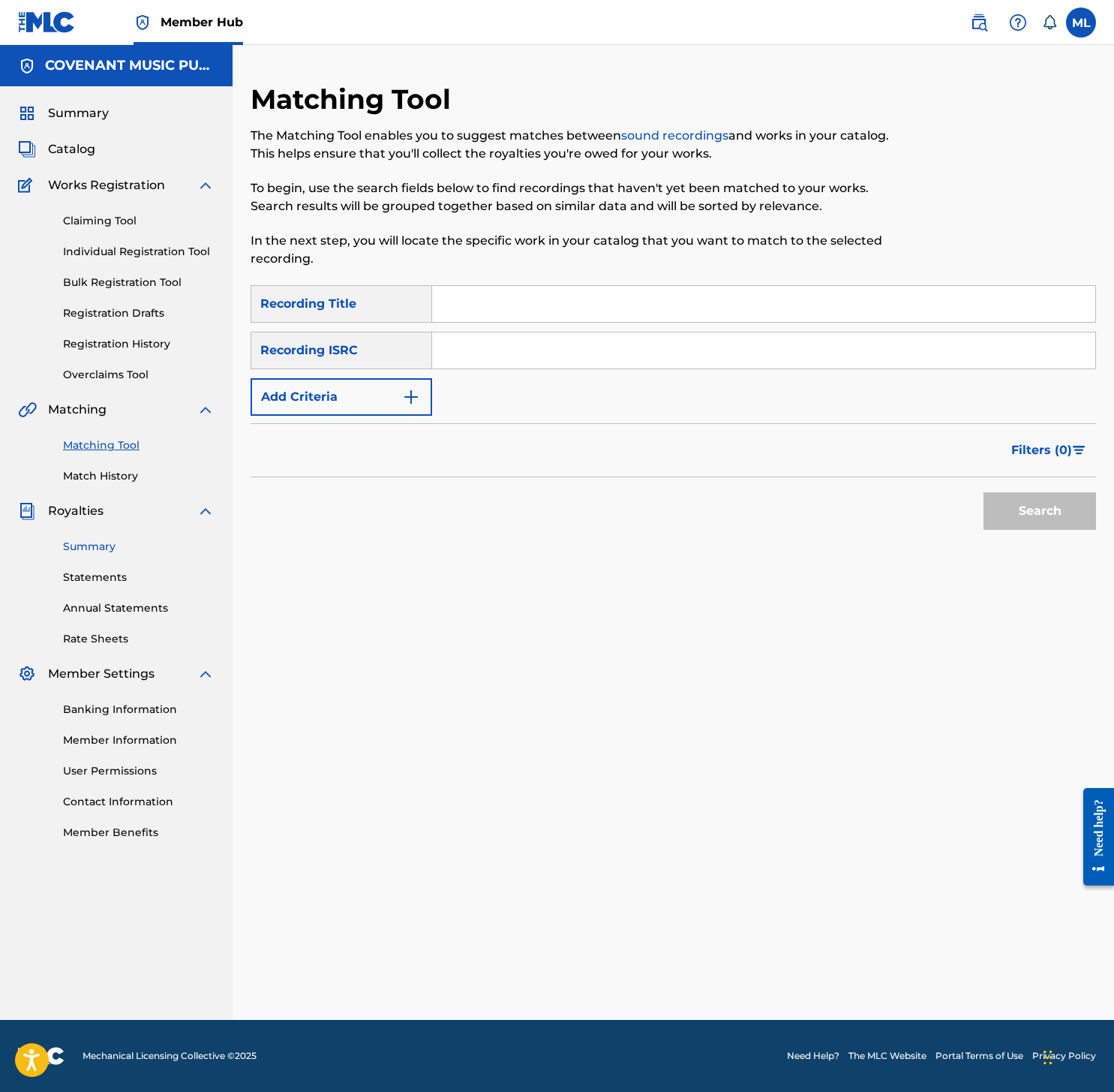
click at [100, 545] on link "Summary" at bounding box center [138, 546] width 151 height 16
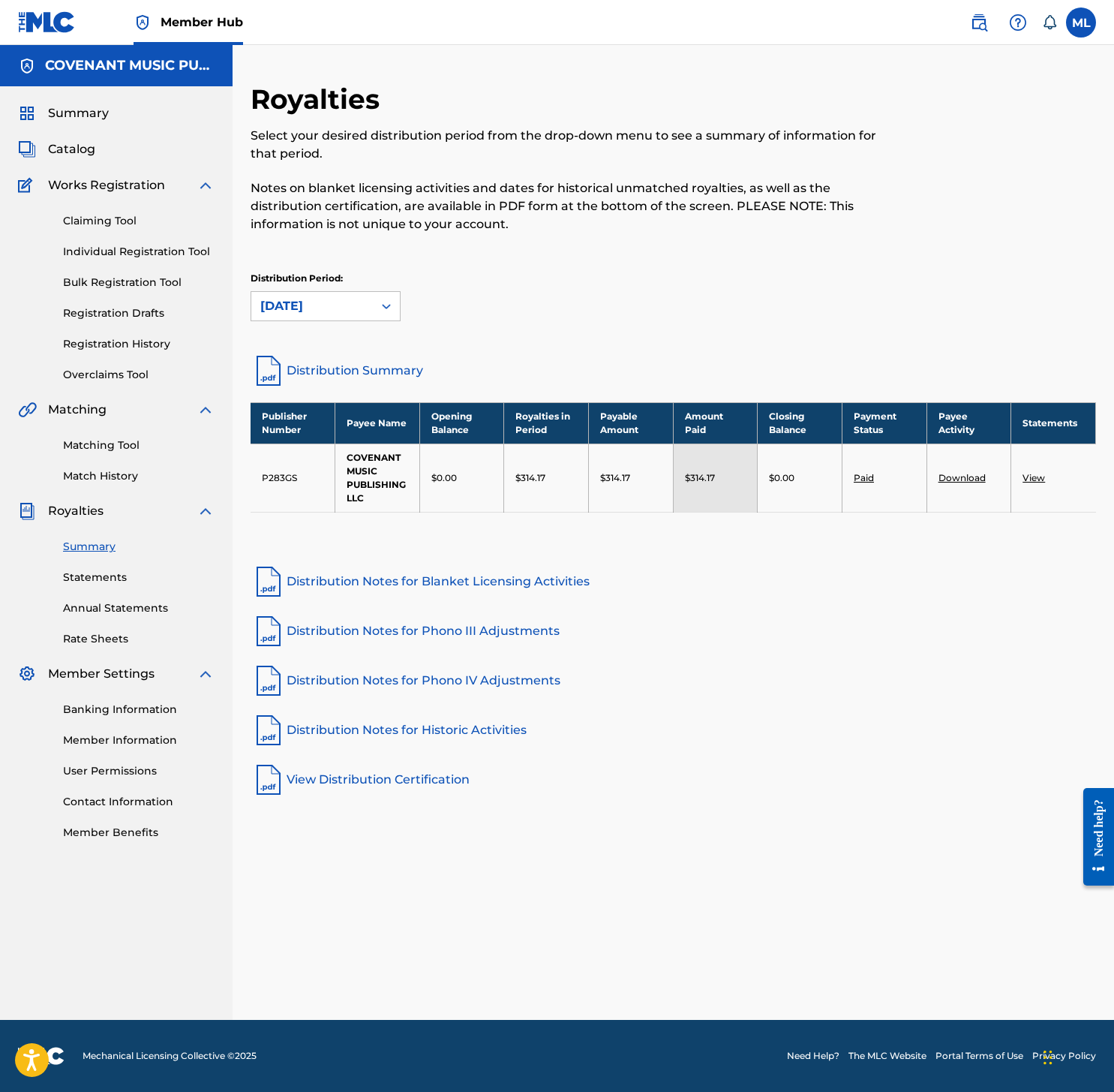
click at [1033, 481] on link "View" at bounding box center [1034, 477] width 23 height 11
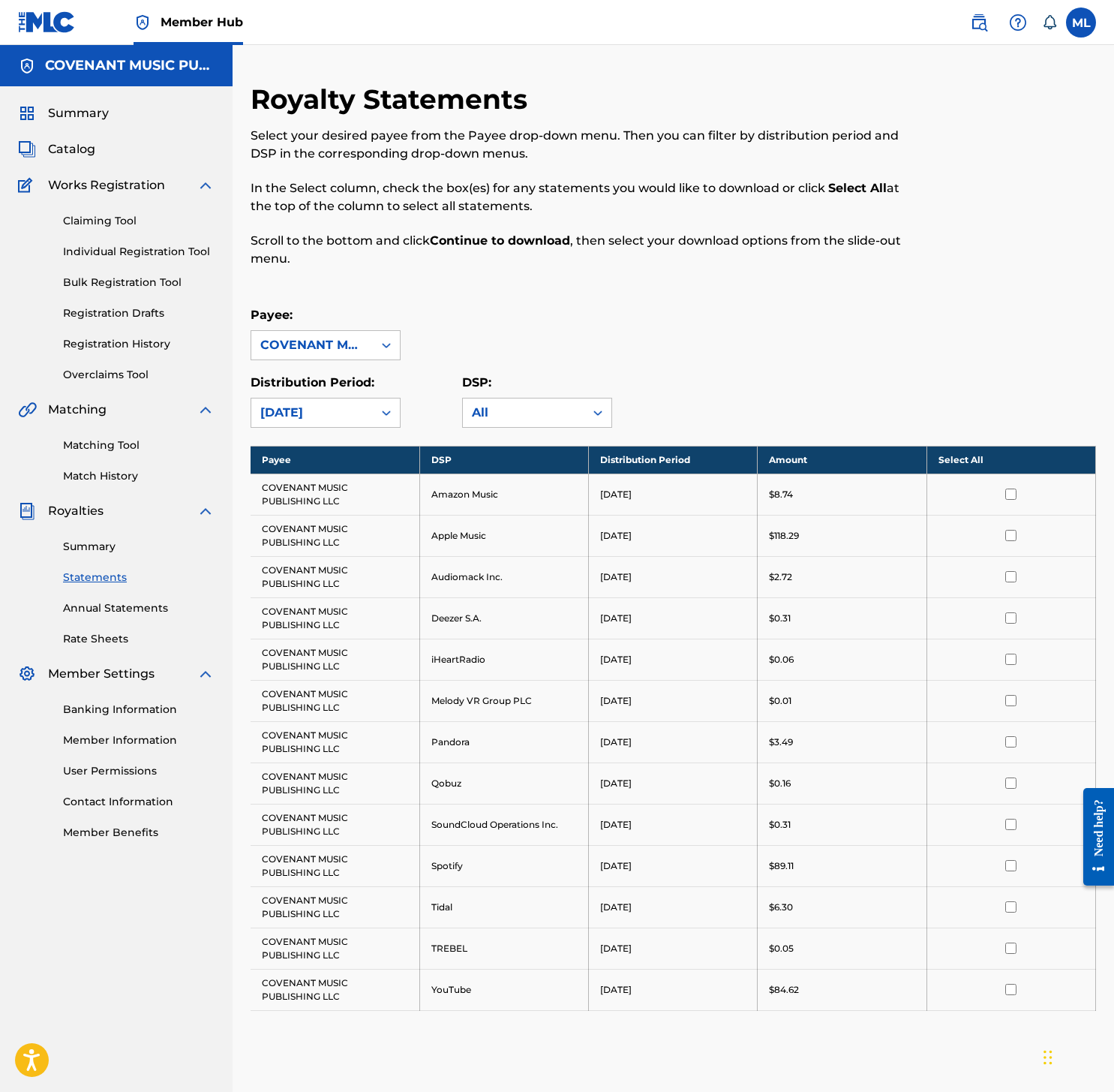
click at [1013, 492] on input "checkbox" at bounding box center [1011, 494] width 11 height 11
click at [971, 464] on th "Select All" at bounding box center [1011, 460] width 169 height 28
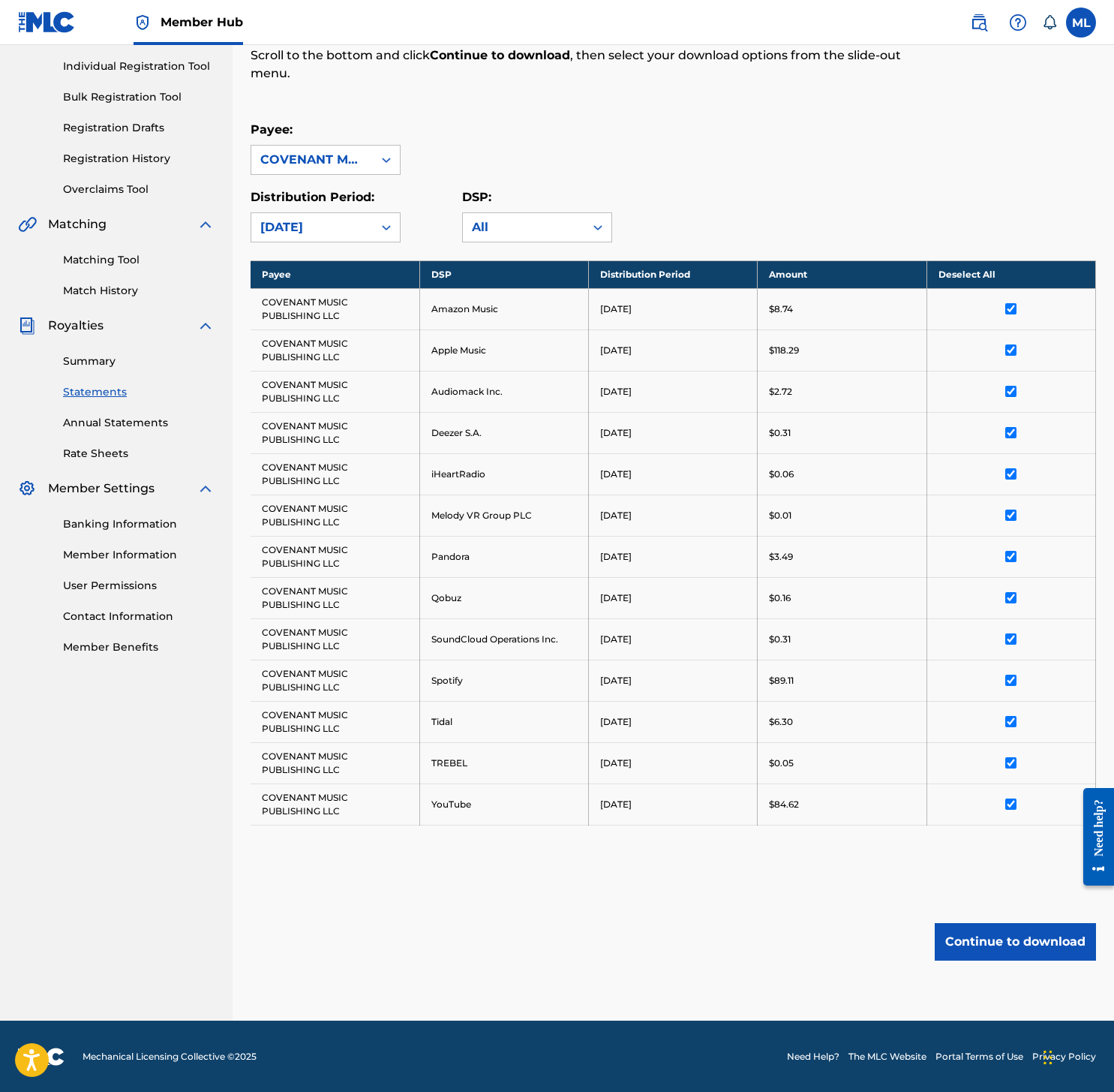
scroll to position [183, 0]
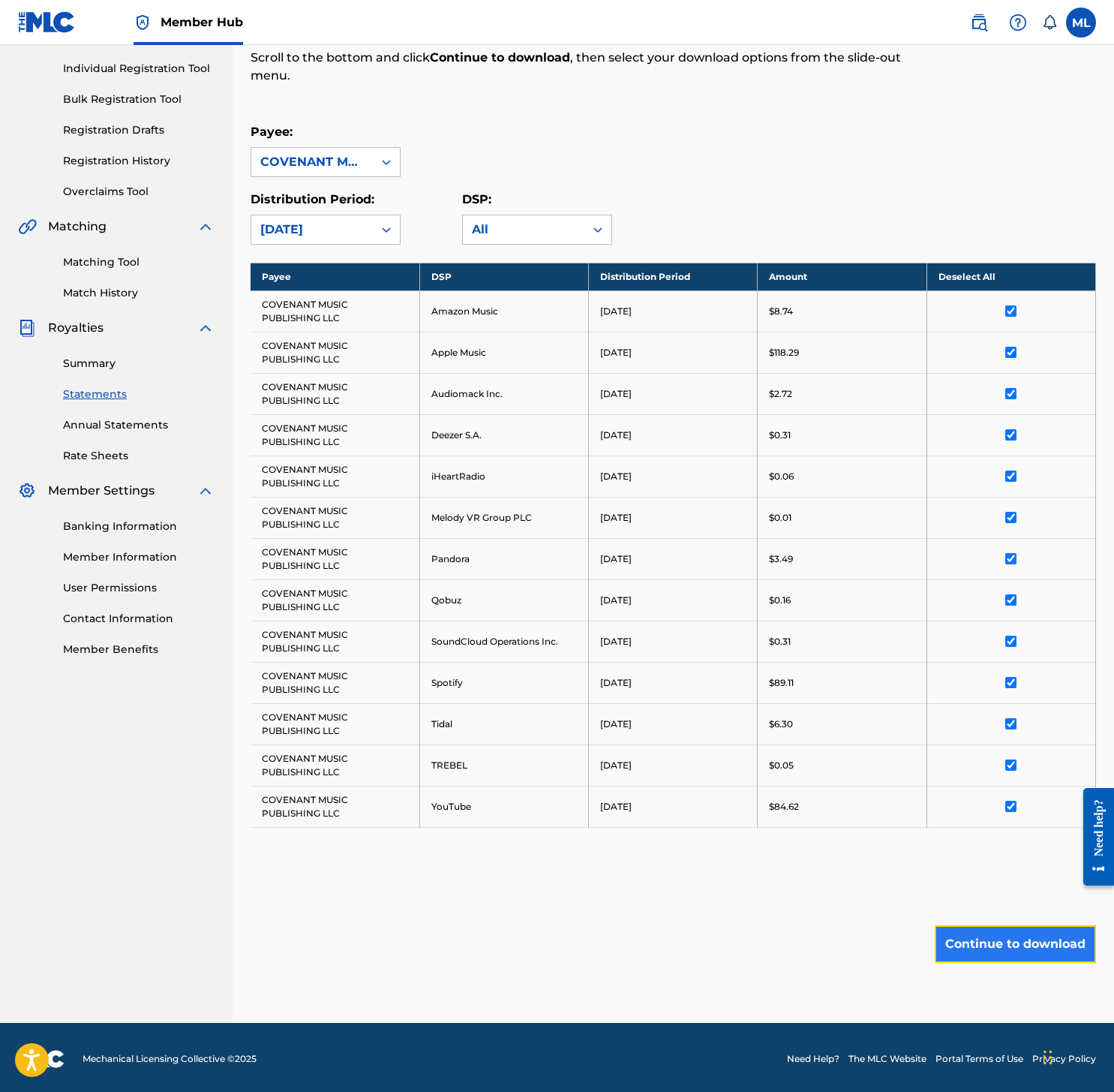
click at [1031, 948] on button "Continue to download" at bounding box center [1015, 944] width 161 height 37
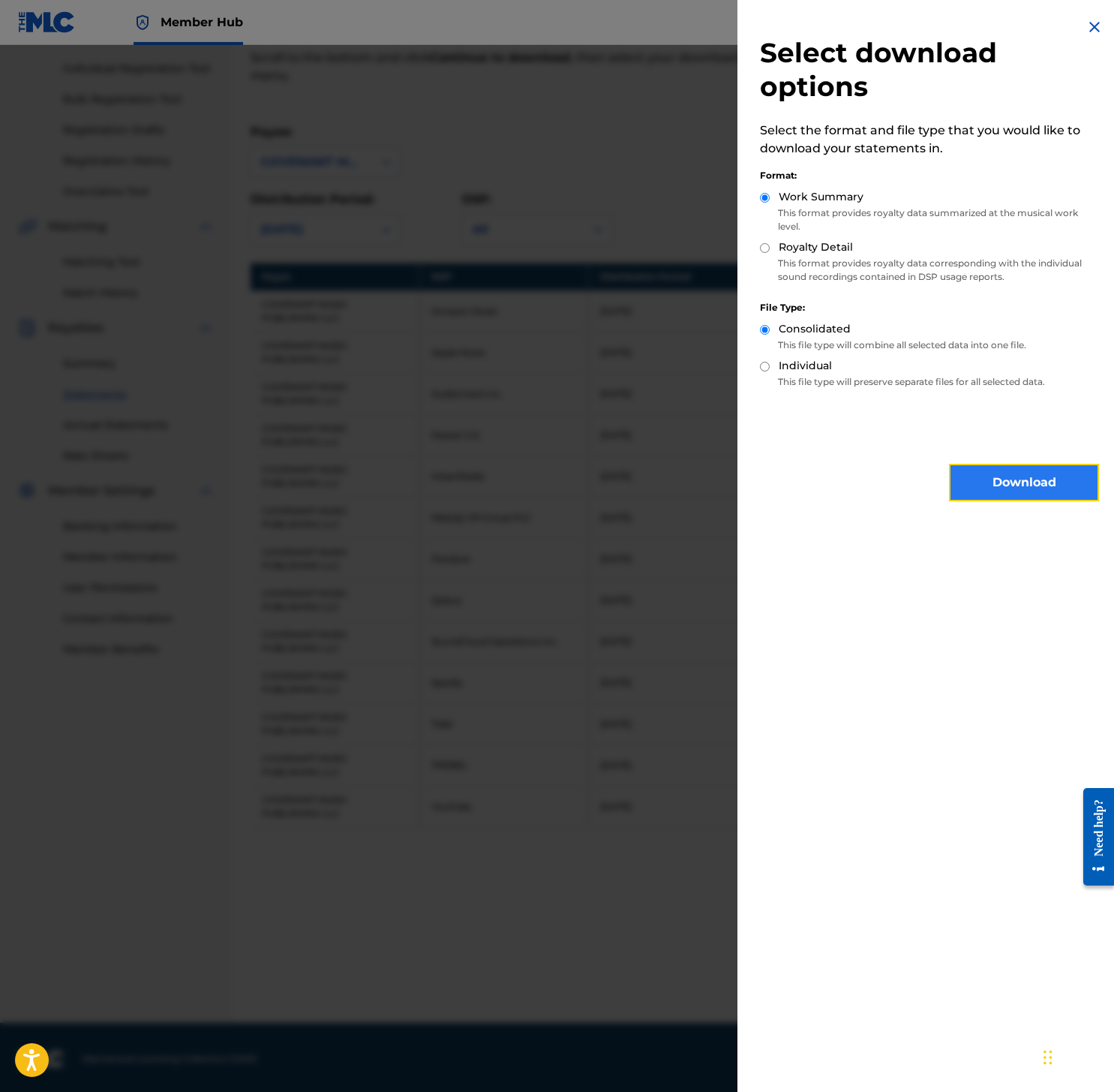
click at [983, 495] on button "Download" at bounding box center [1024, 482] width 150 height 37
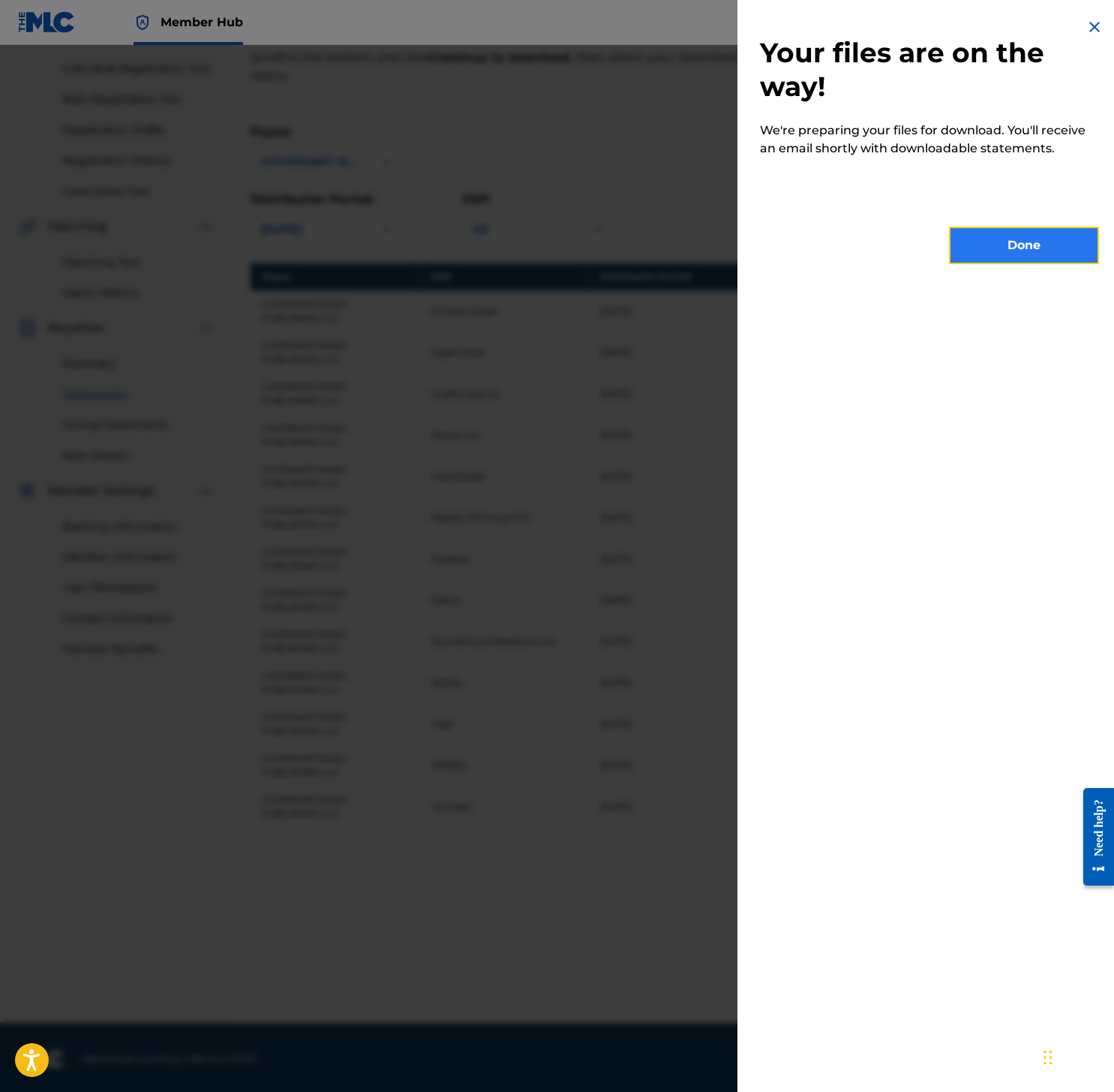
click at [961, 234] on button "Done" at bounding box center [1024, 245] width 150 height 37
